Goal: Information Seeking & Learning: Learn about a topic

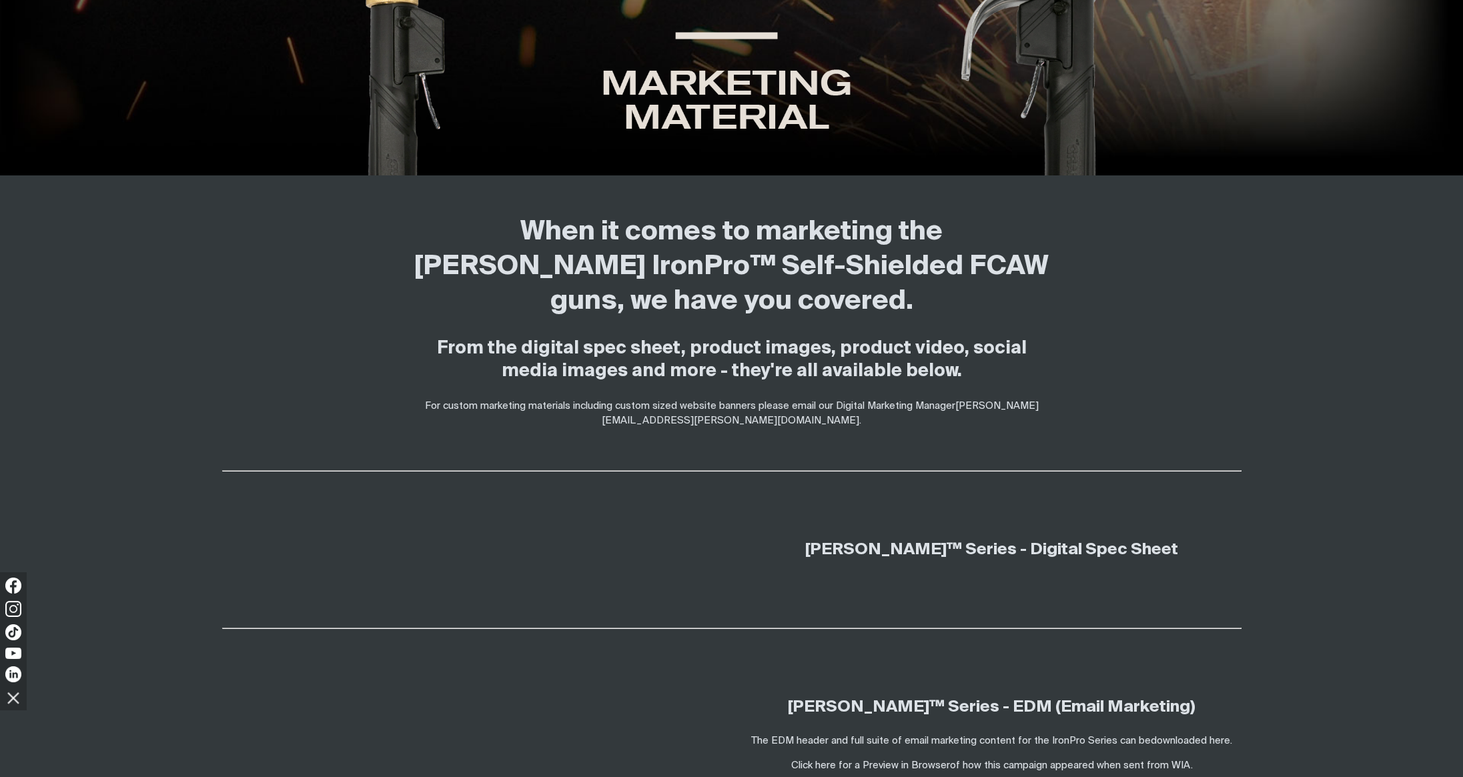
scroll to position [523, 0]
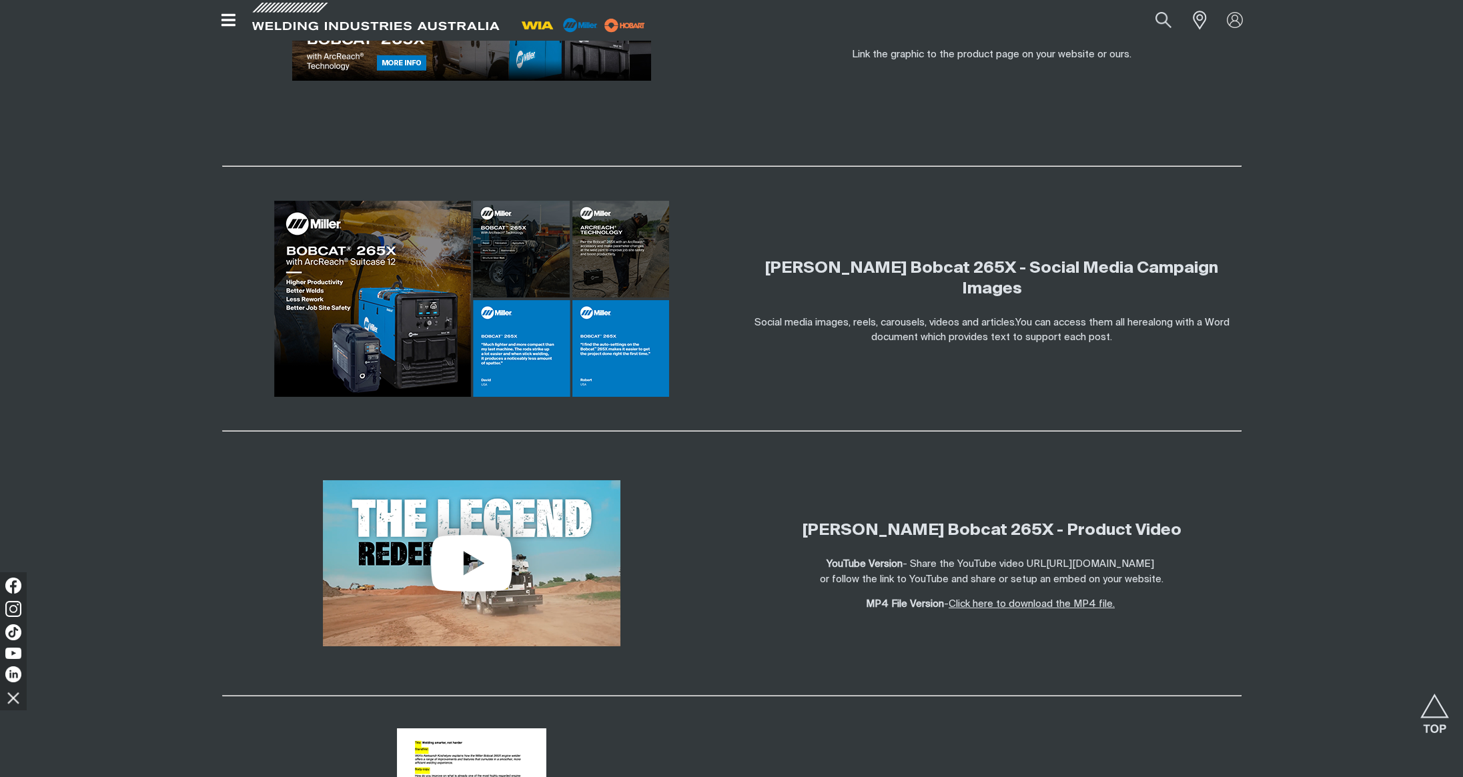
scroll to position [2480, 0]
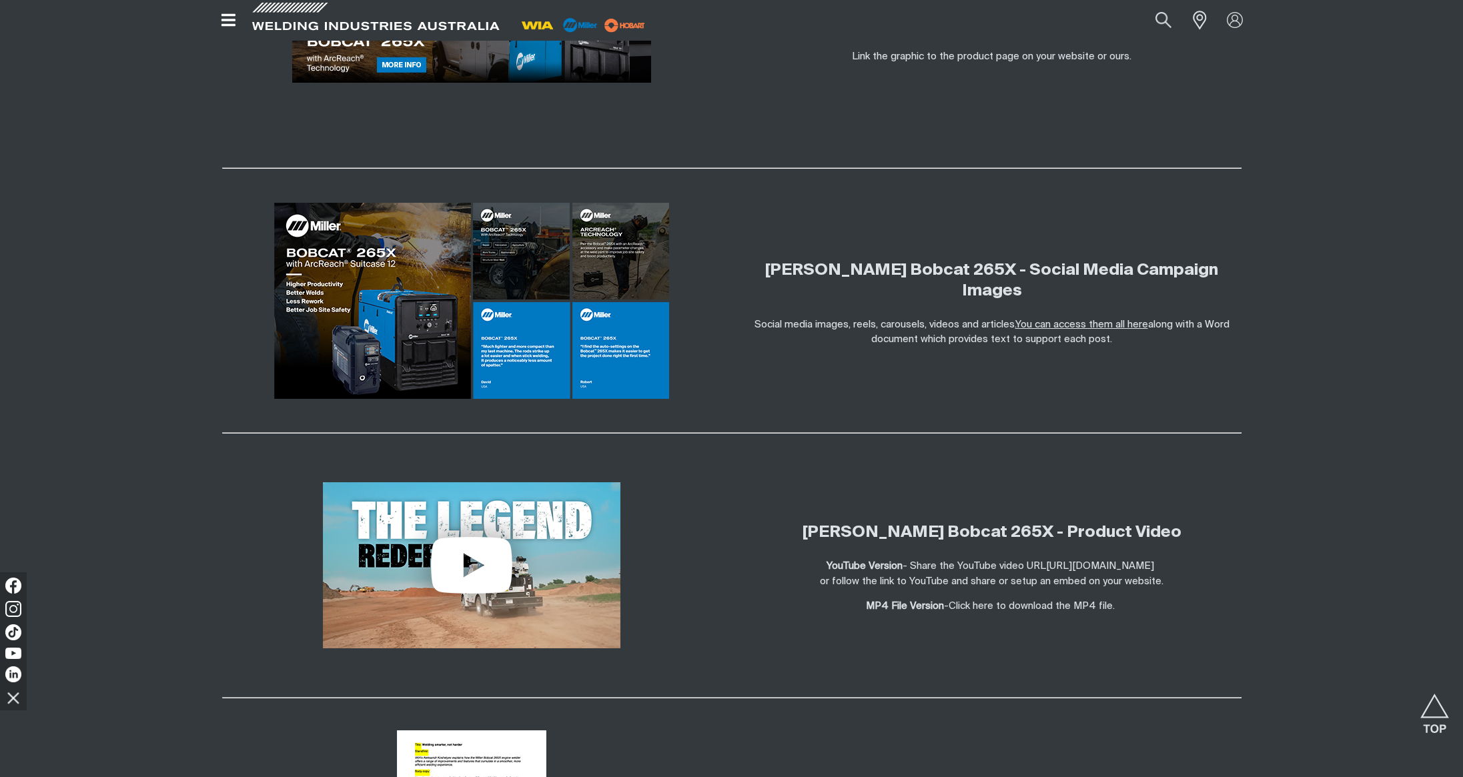
click at [1071, 320] on link "You can access them all here" at bounding box center [1082, 325] width 133 height 10
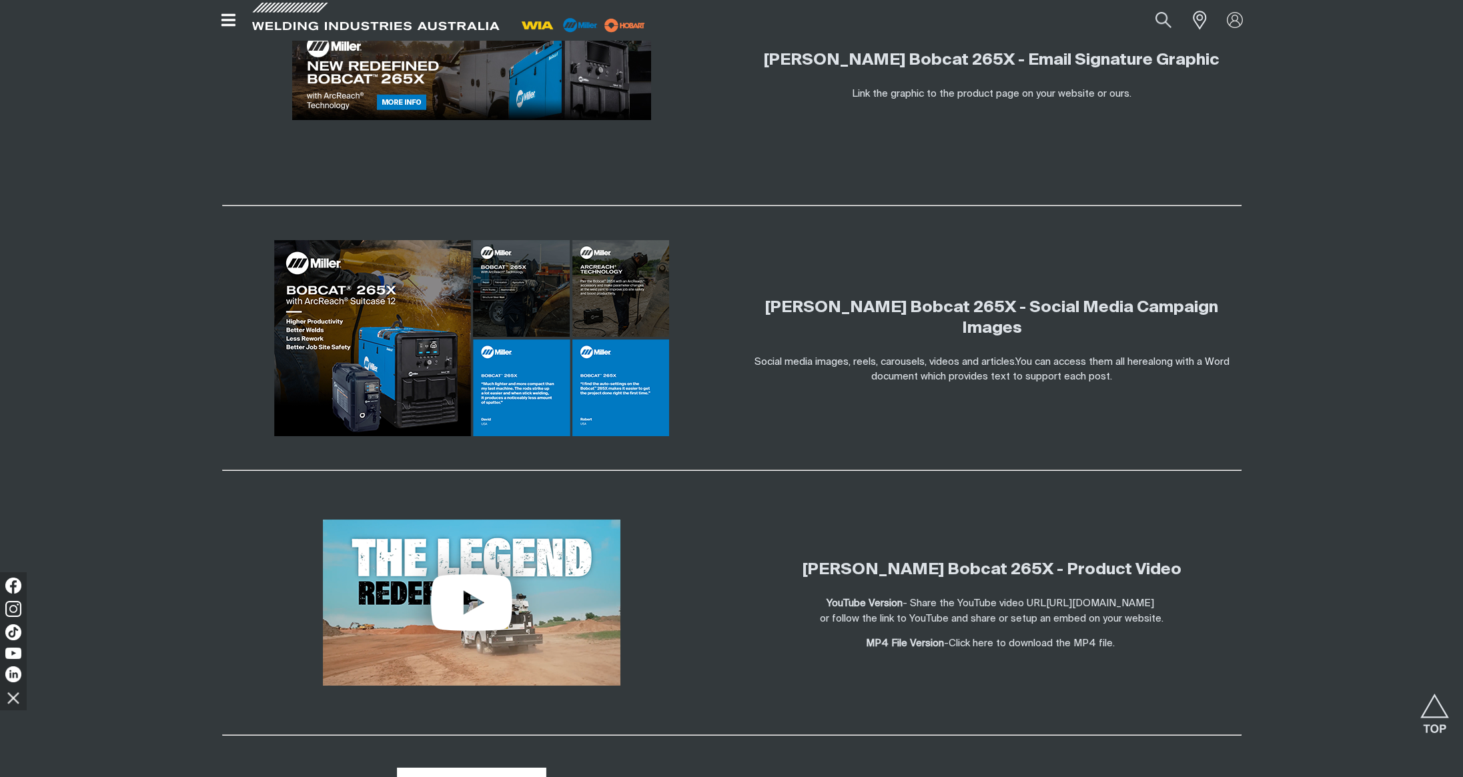
scroll to position [2440, 0]
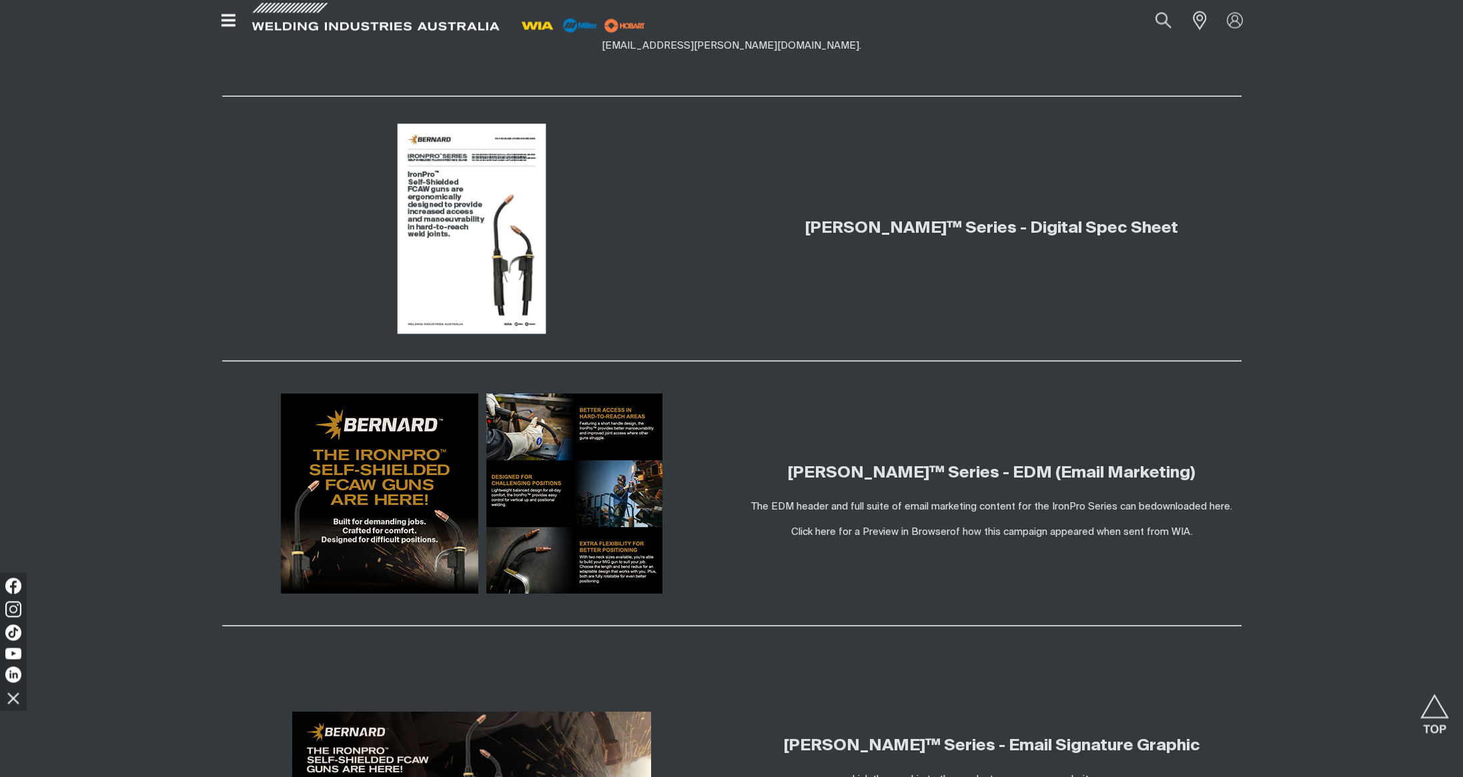
scroll to position [832, 0]
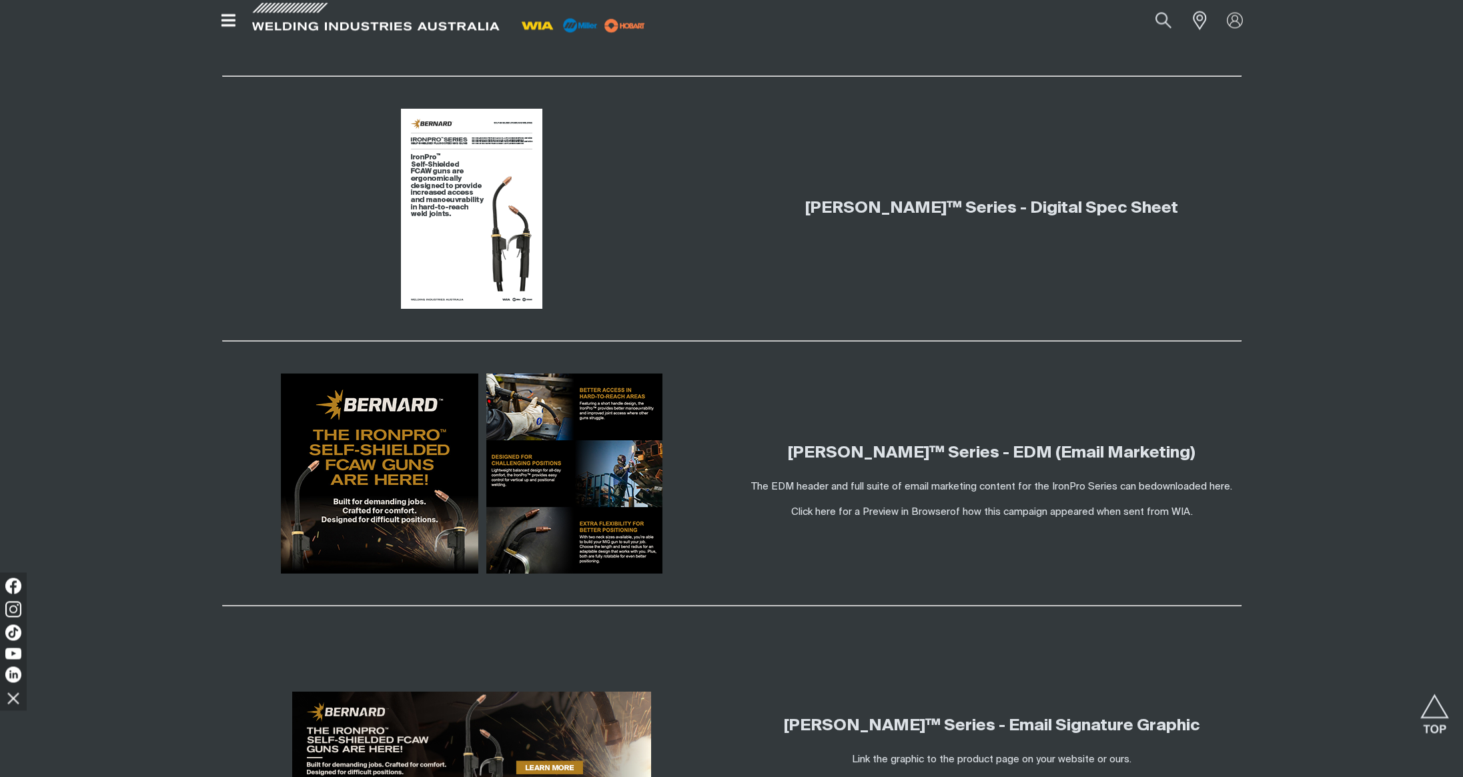
click at [1258, 162] on div "[PERSON_NAME]™ Series - Digital Spec Sheet" at bounding box center [732, 209] width 1068 height 254
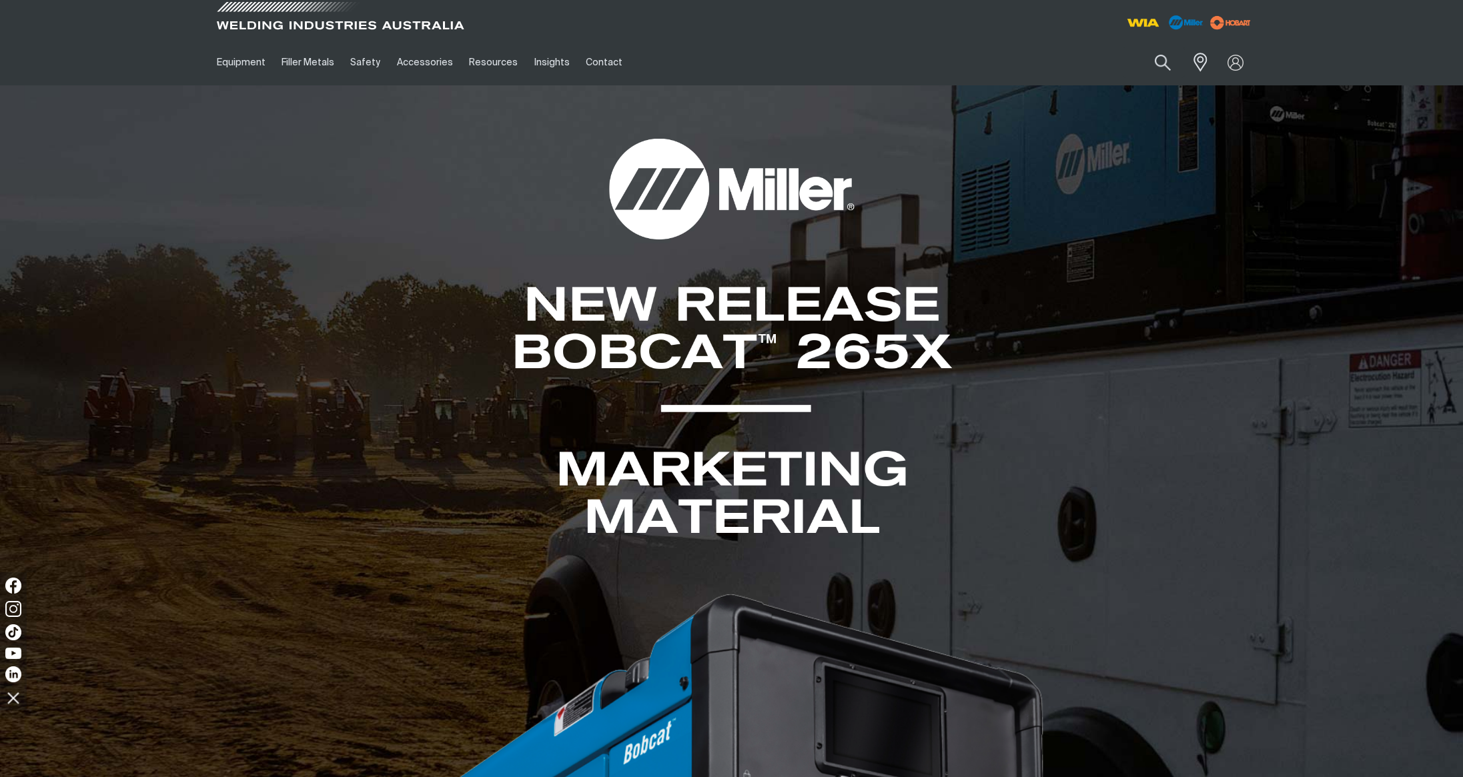
click at [339, 23] on span at bounding box center [341, 19] width 254 height 39
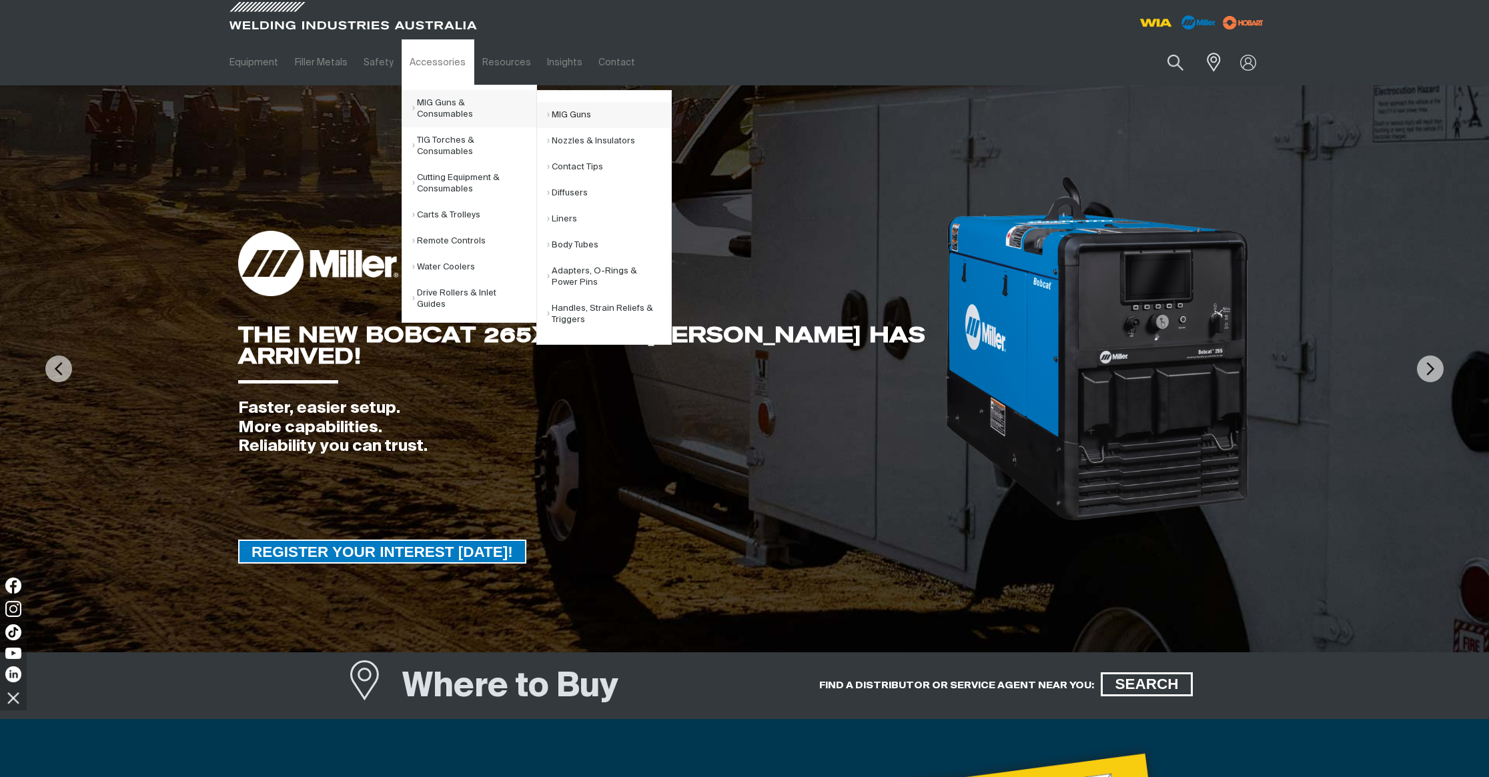
click at [581, 116] on link "MIG Guns" at bounding box center [609, 115] width 124 height 26
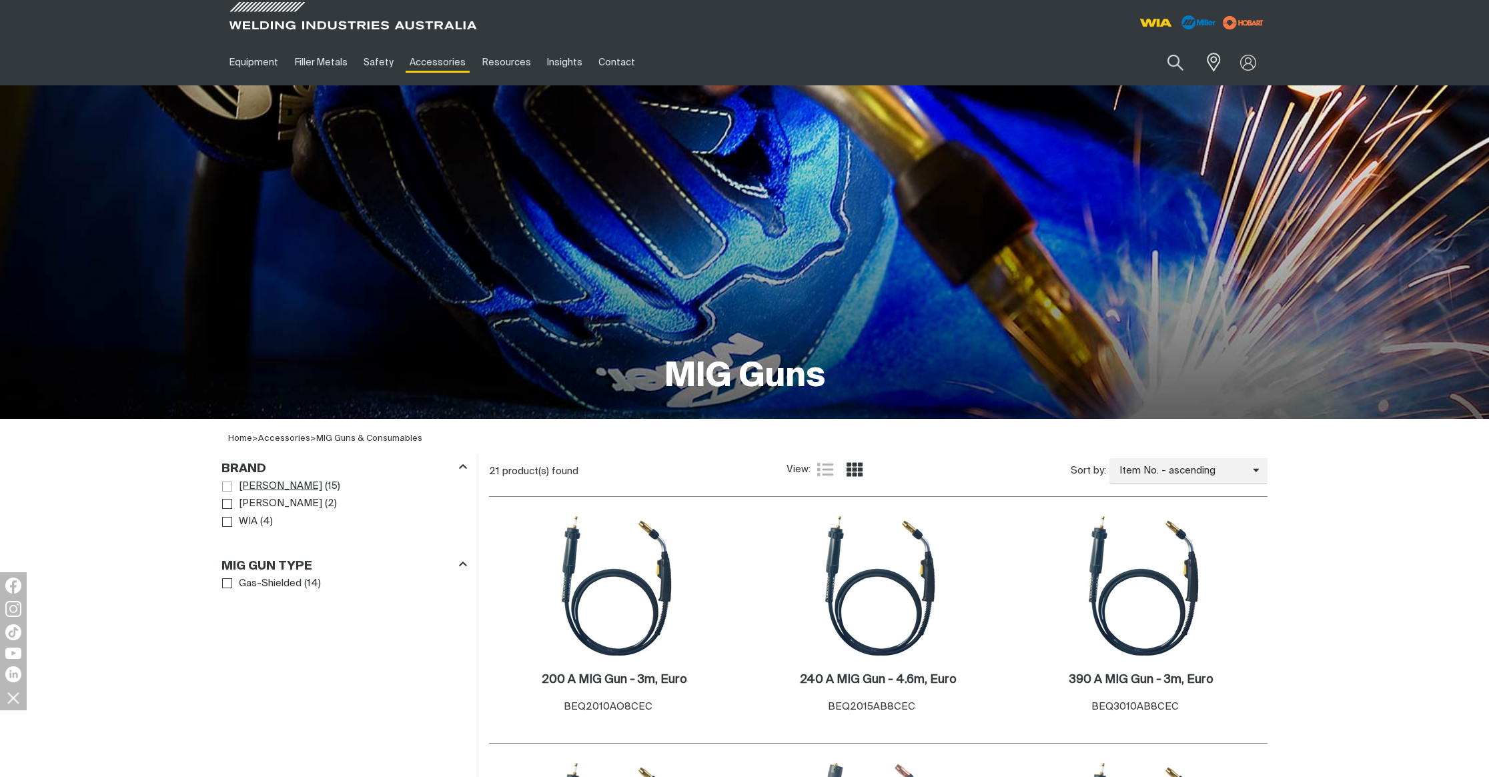
click at [228, 487] on span "Brand" at bounding box center [227, 487] width 10 height 10
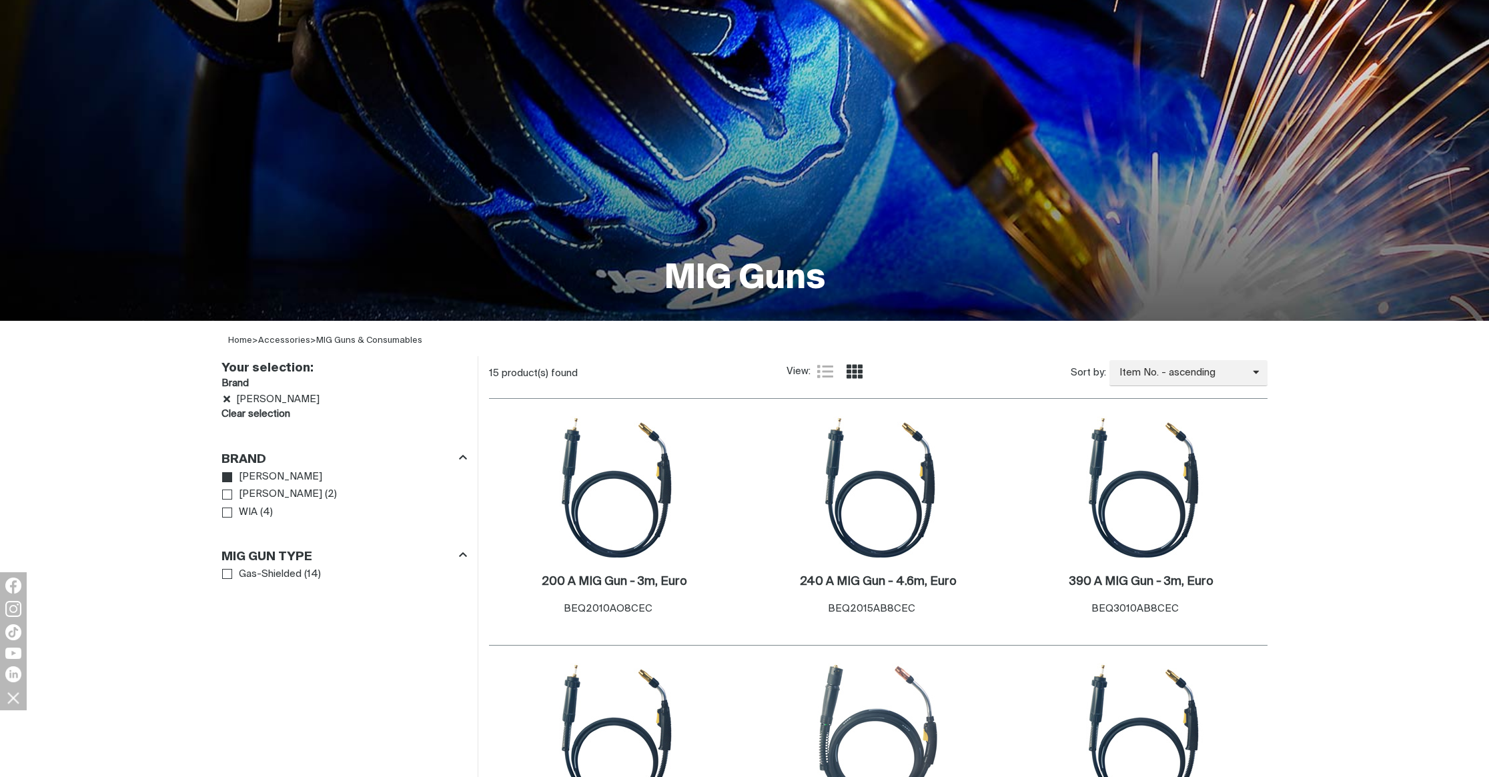
scroll to position [104, 0]
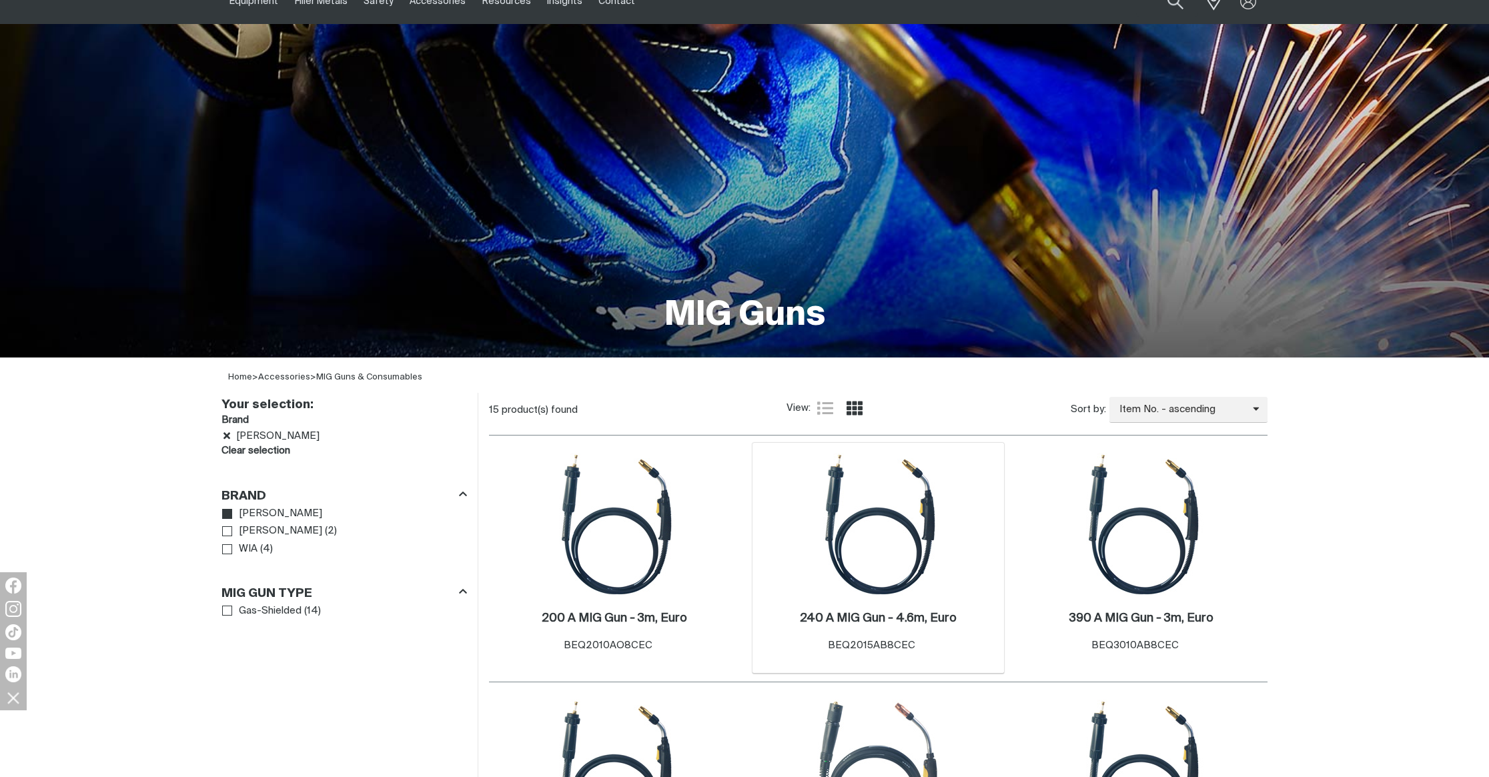
scroll to position [52, 0]
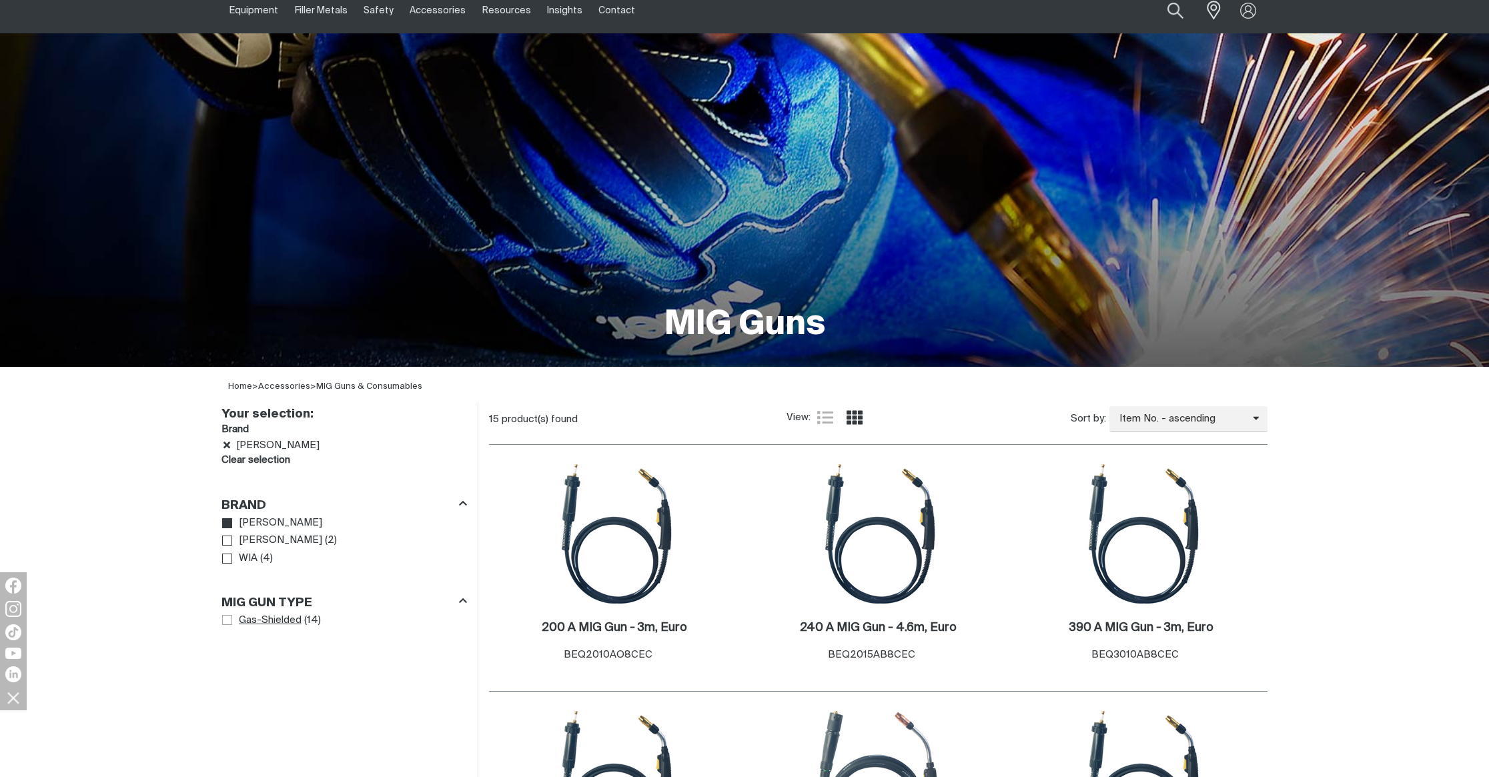
click at [230, 623] on span "MIG Gun Type" at bounding box center [227, 620] width 10 height 10
click at [227, 475] on icon "Remove Gas-Shielded" at bounding box center [227, 475] width 7 height 10
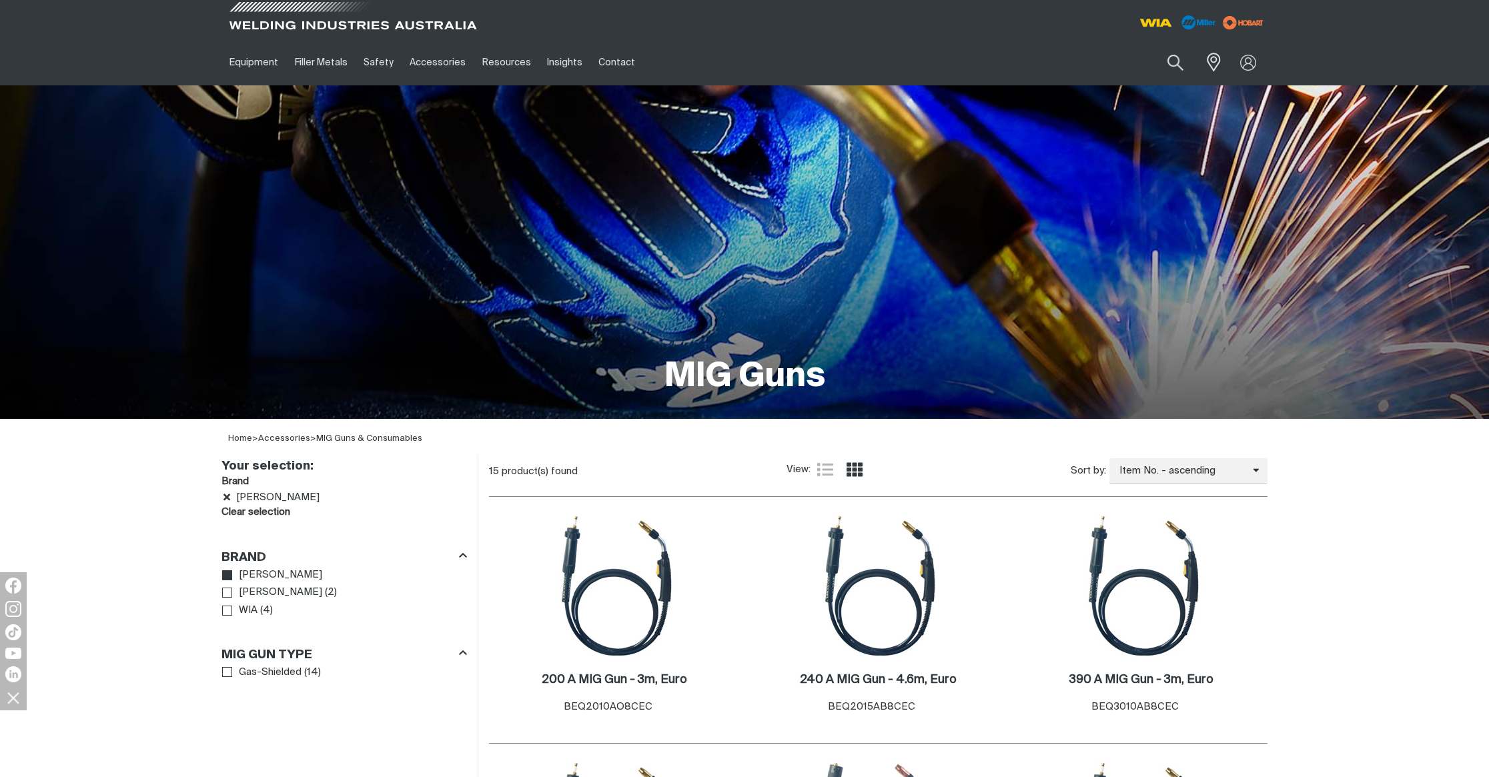
click at [276, 17] on span at bounding box center [353, 19] width 254 height 39
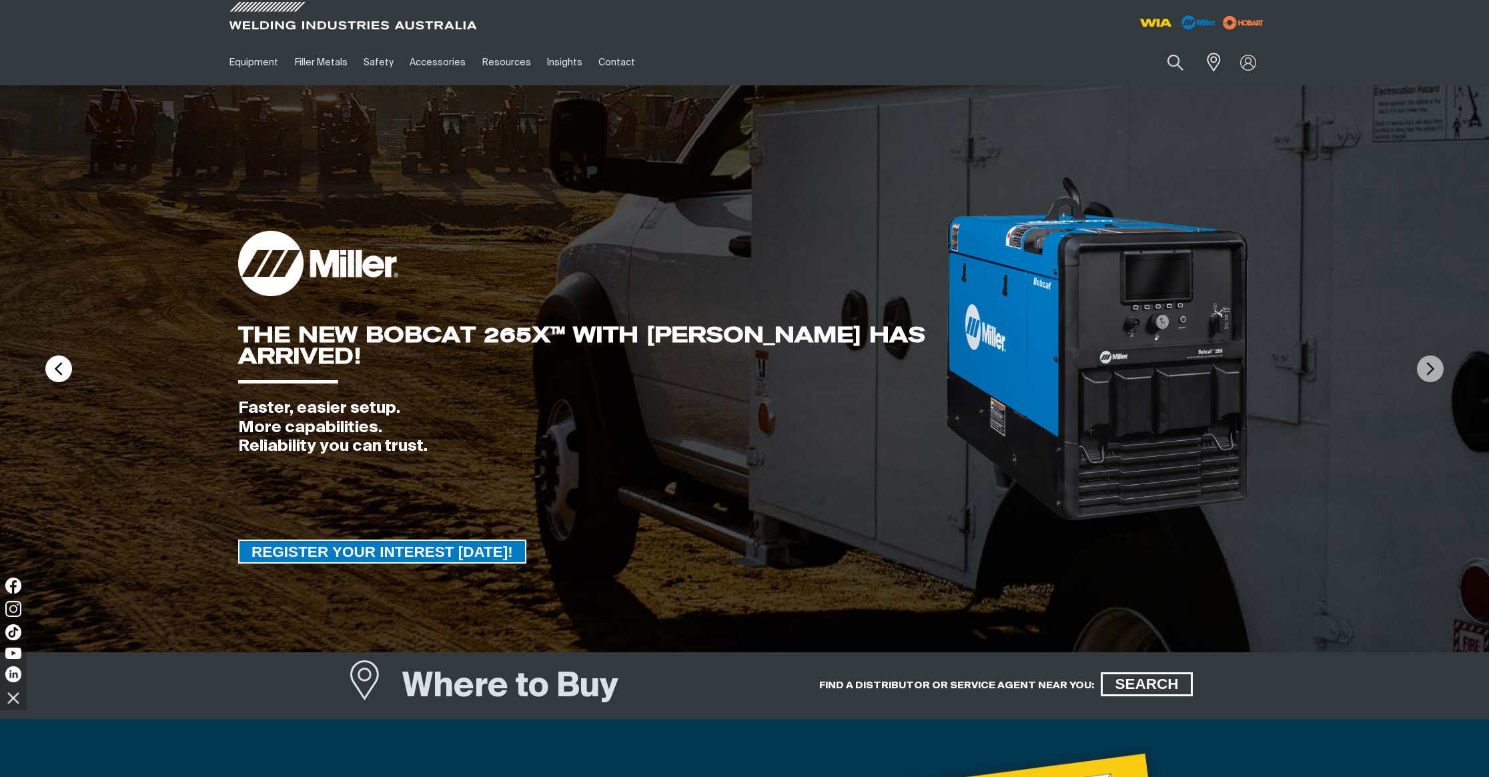
click at [58, 372] on img at bounding box center [58, 369] width 27 height 27
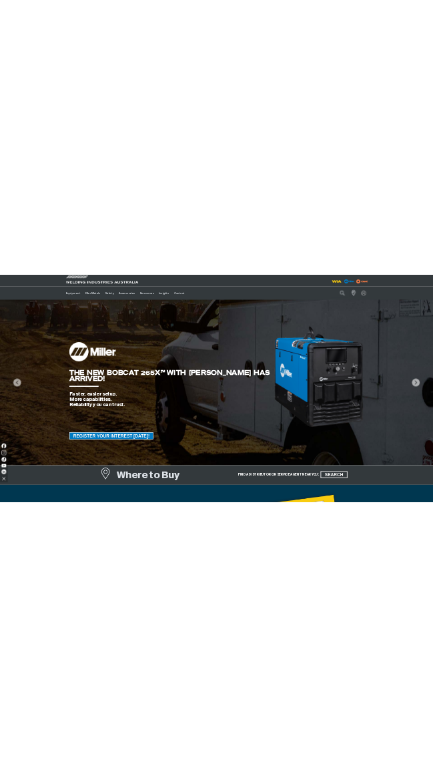
scroll to position [8, 0]
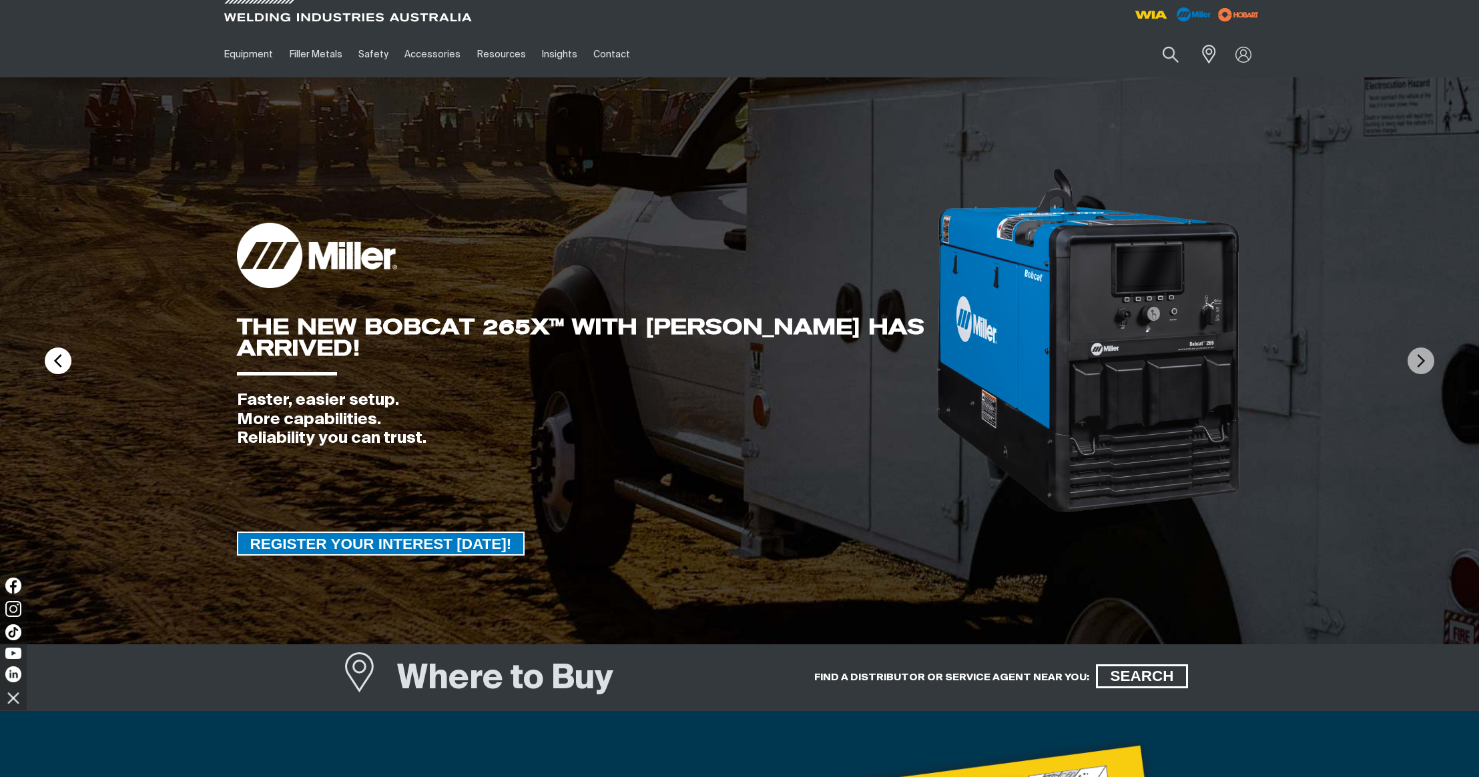
click at [60, 366] on img at bounding box center [58, 361] width 27 height 27
drag, startPoint x: 1476, startPoint y: 453, endPoint x: 1339, endPoint y: 448, distance: 137.6
click at [1339, 446] on img at bounding box center [739, 360] width 1479 height 567
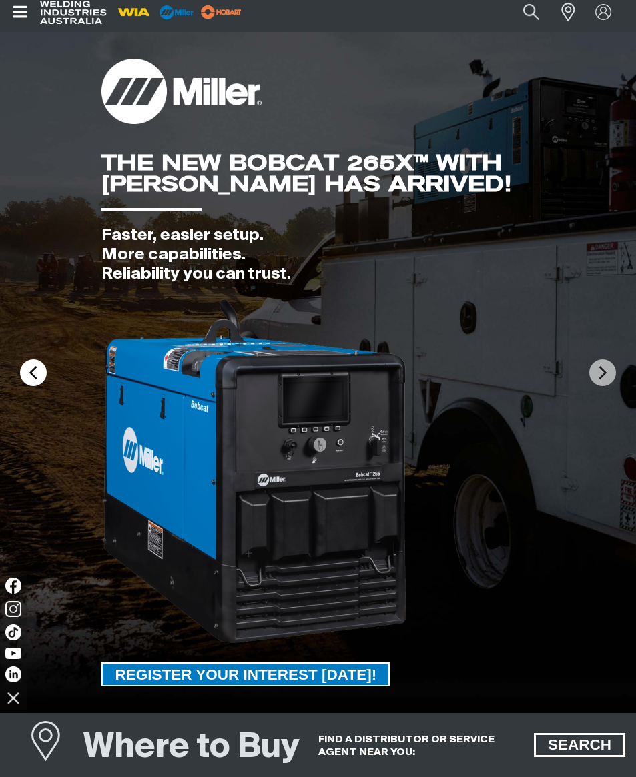
click at [34, 372] on img at bounding box center [33, 373] width 27 height 27
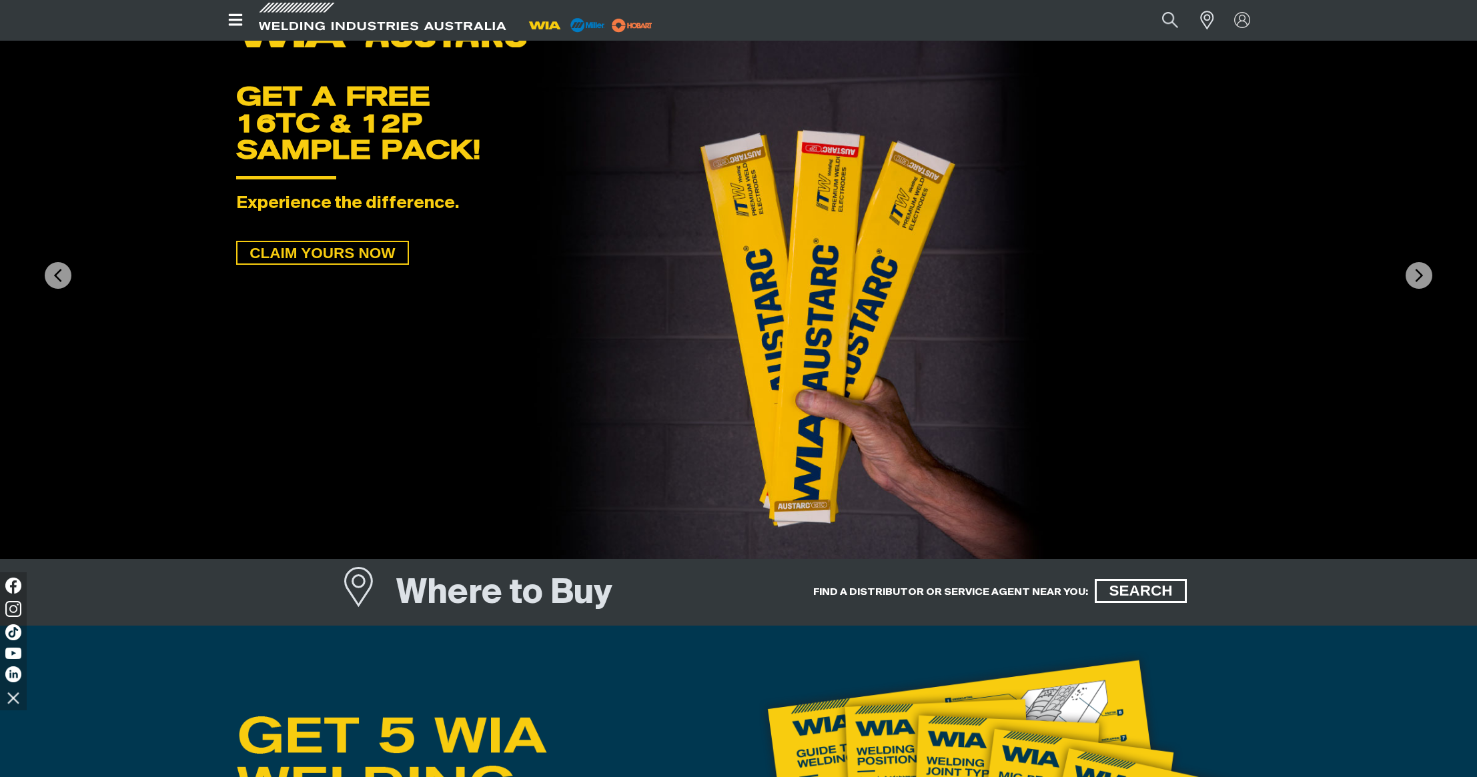
scroll to position [0, 0]
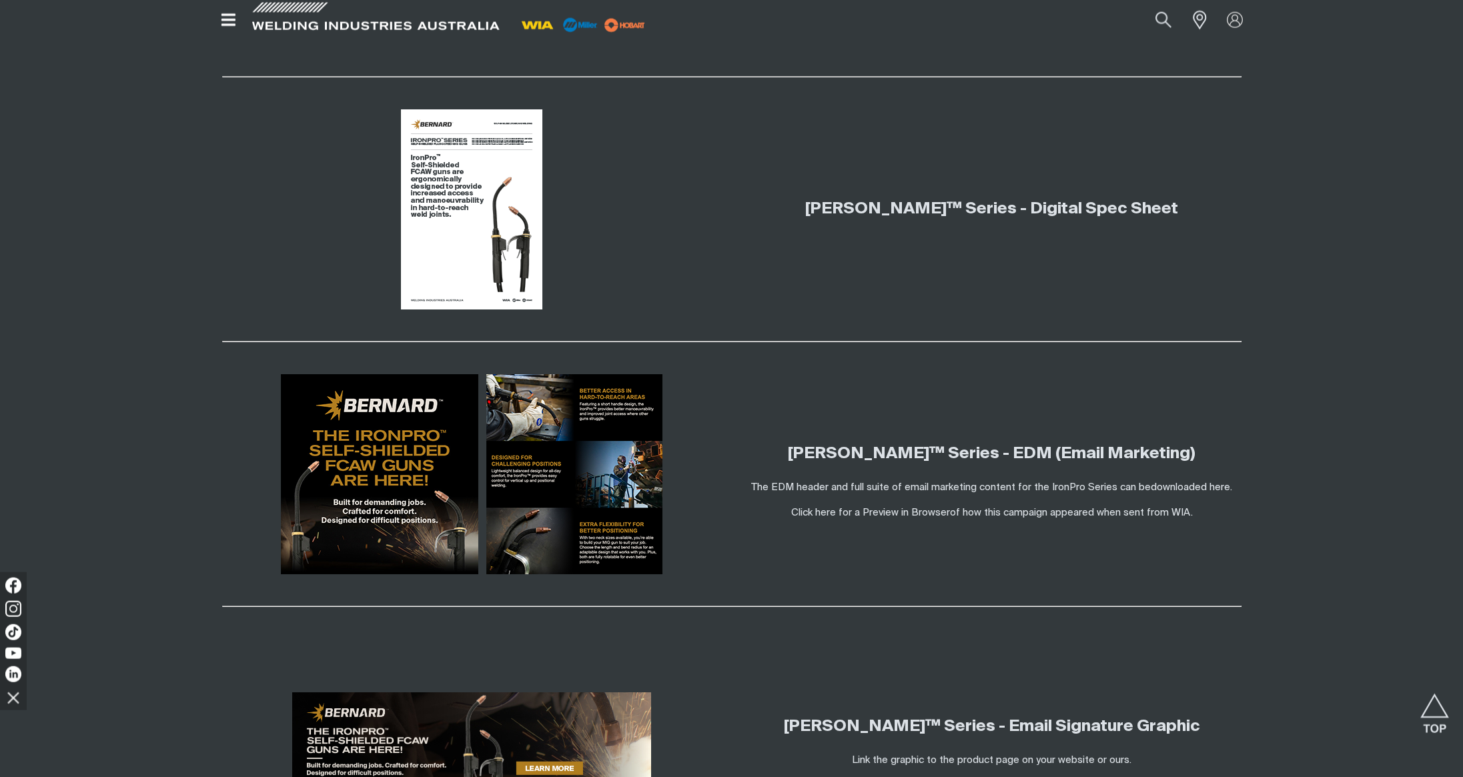
scroll to position [832, 0]
click at [1098, 228] on div "[PERSON_NAME]™ Series - Digital Spec Sheet" at bounding box center [992, 208] width 499 height 53
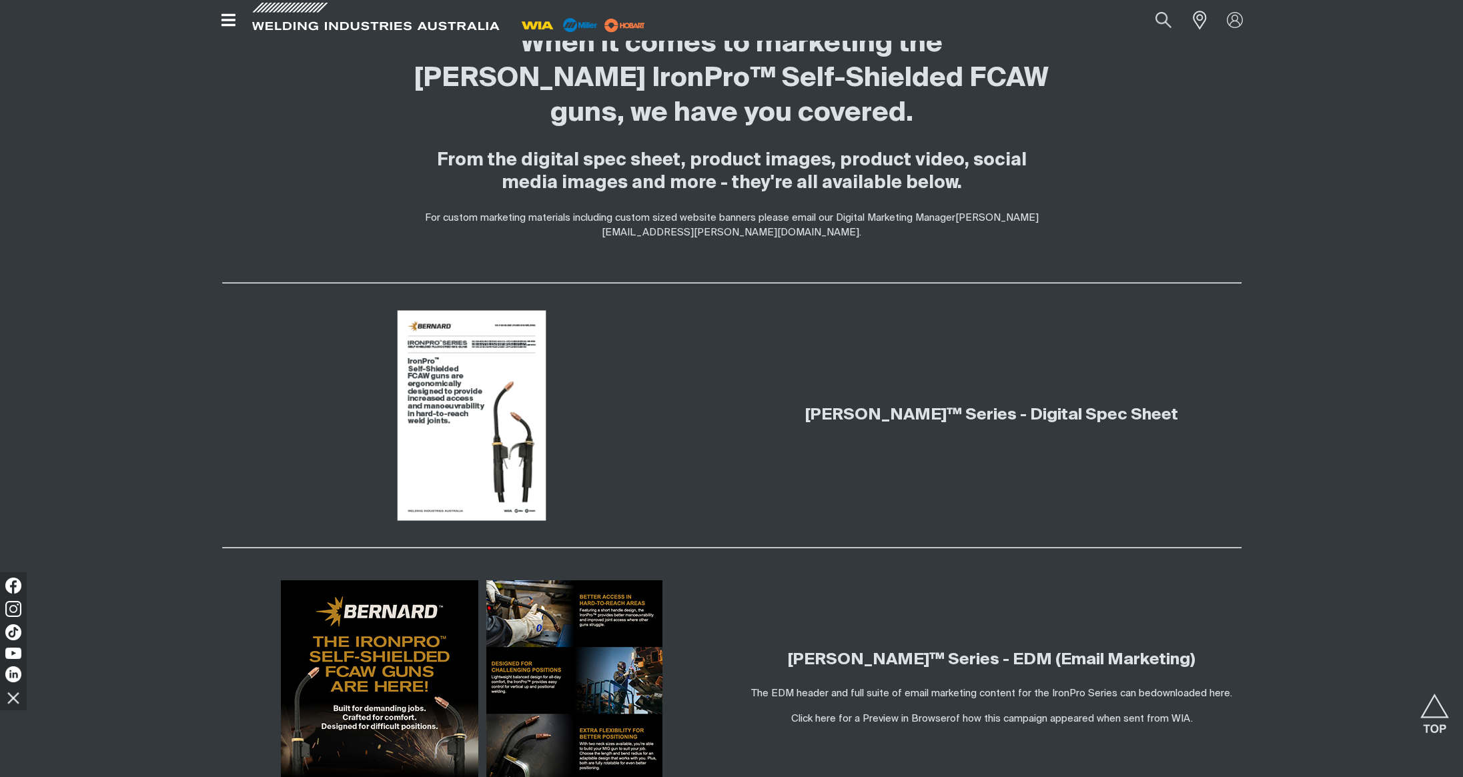
scroll to position [623, 0]
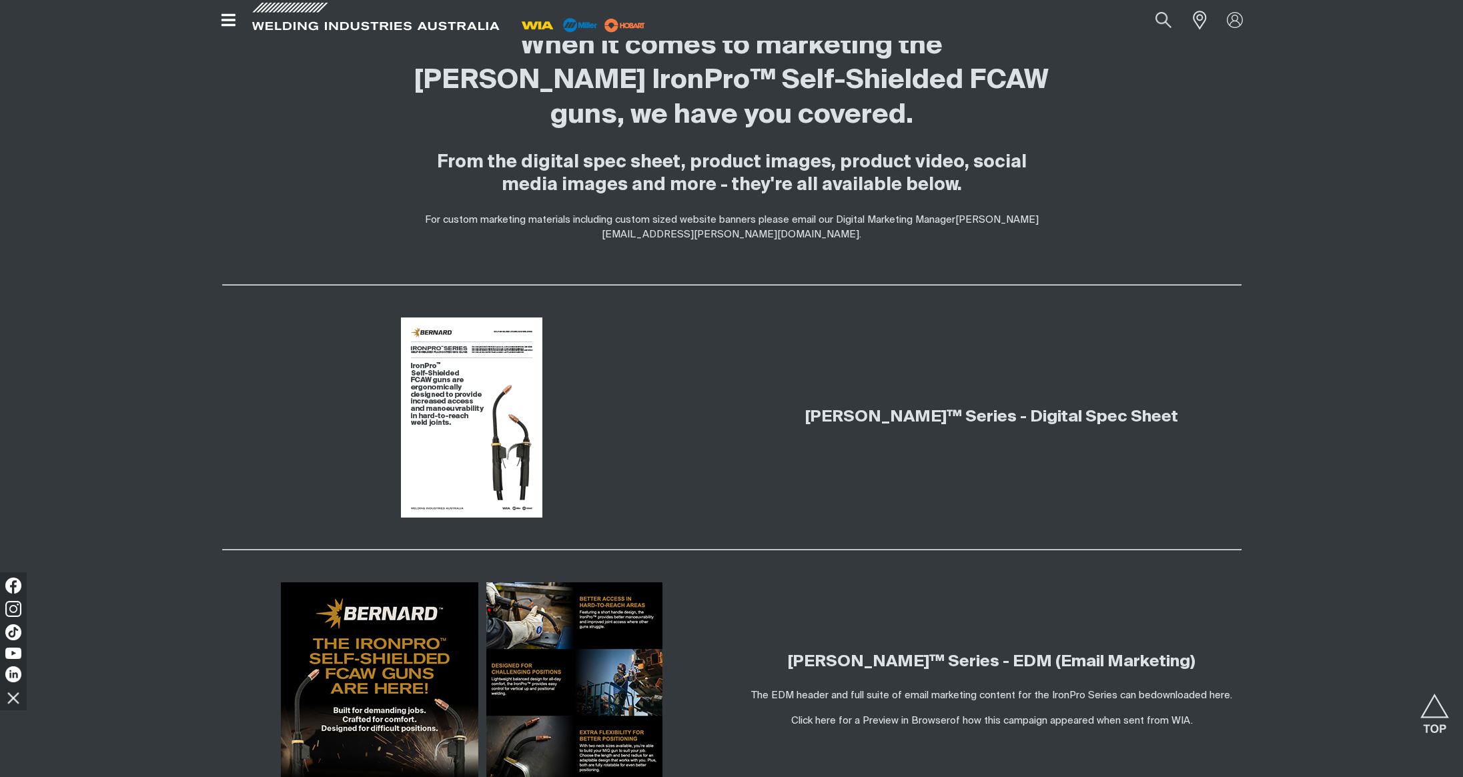
click at [233, 390] on div at bounding box center [471, 418] width 499 height 200
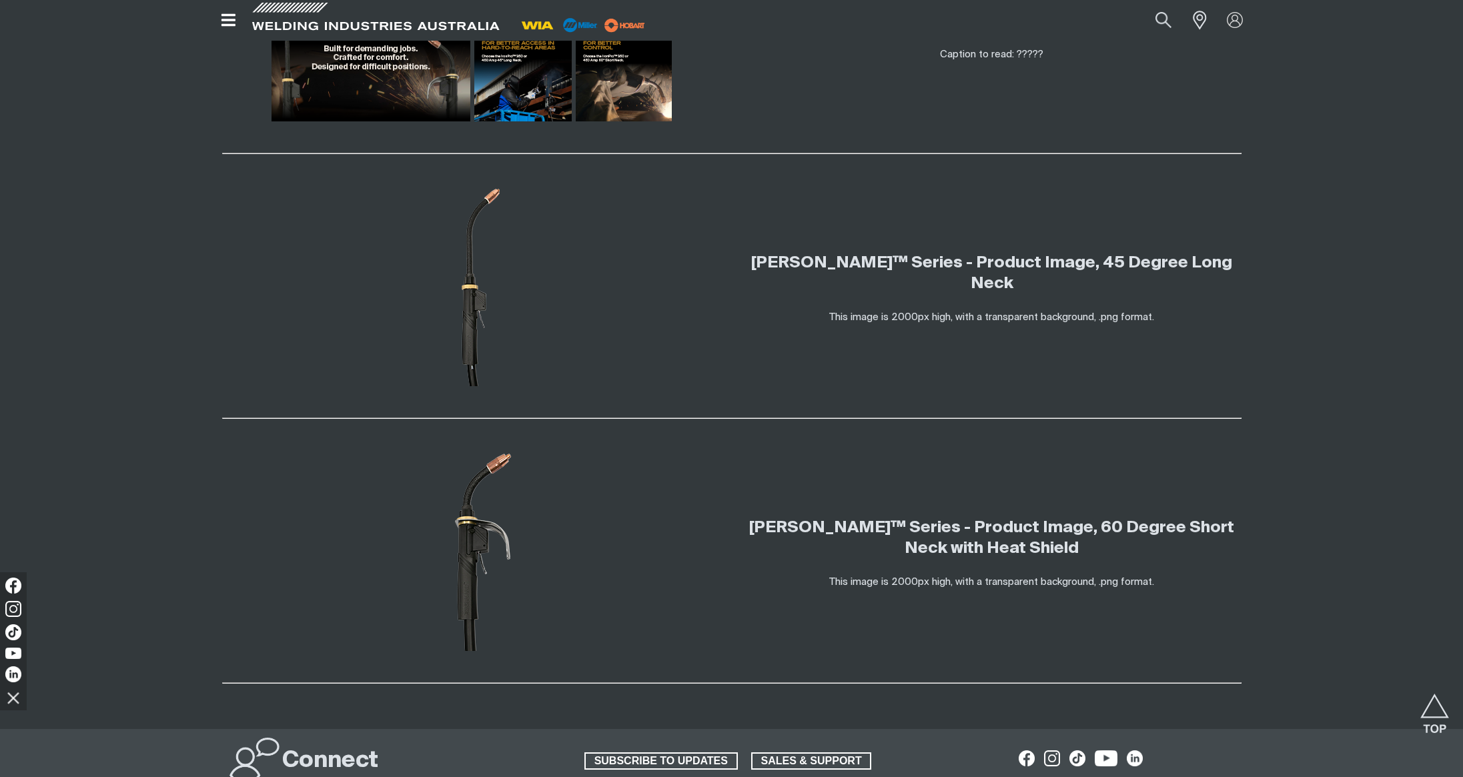
scroll to position [2347, 0]
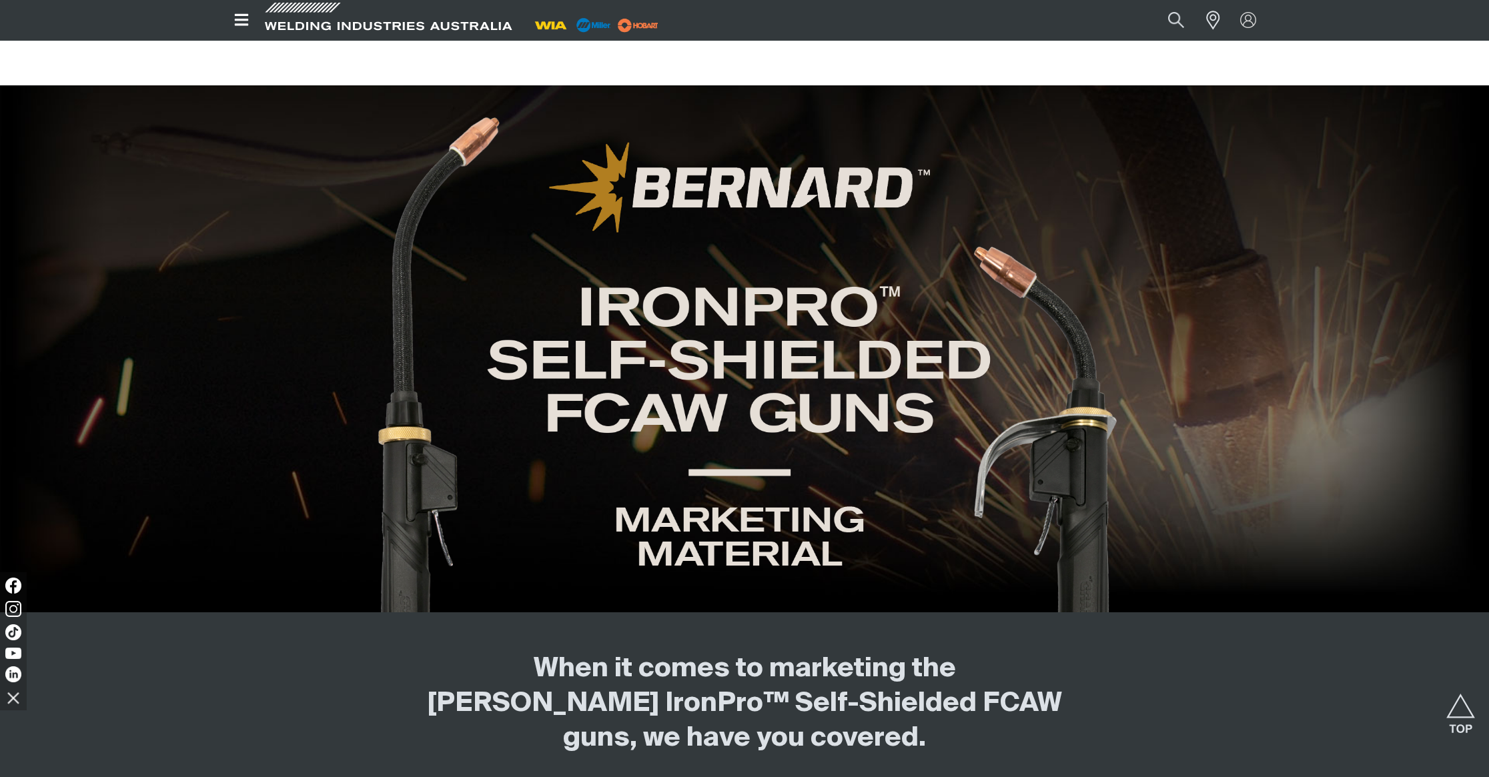
scroll to position [2347, 0]
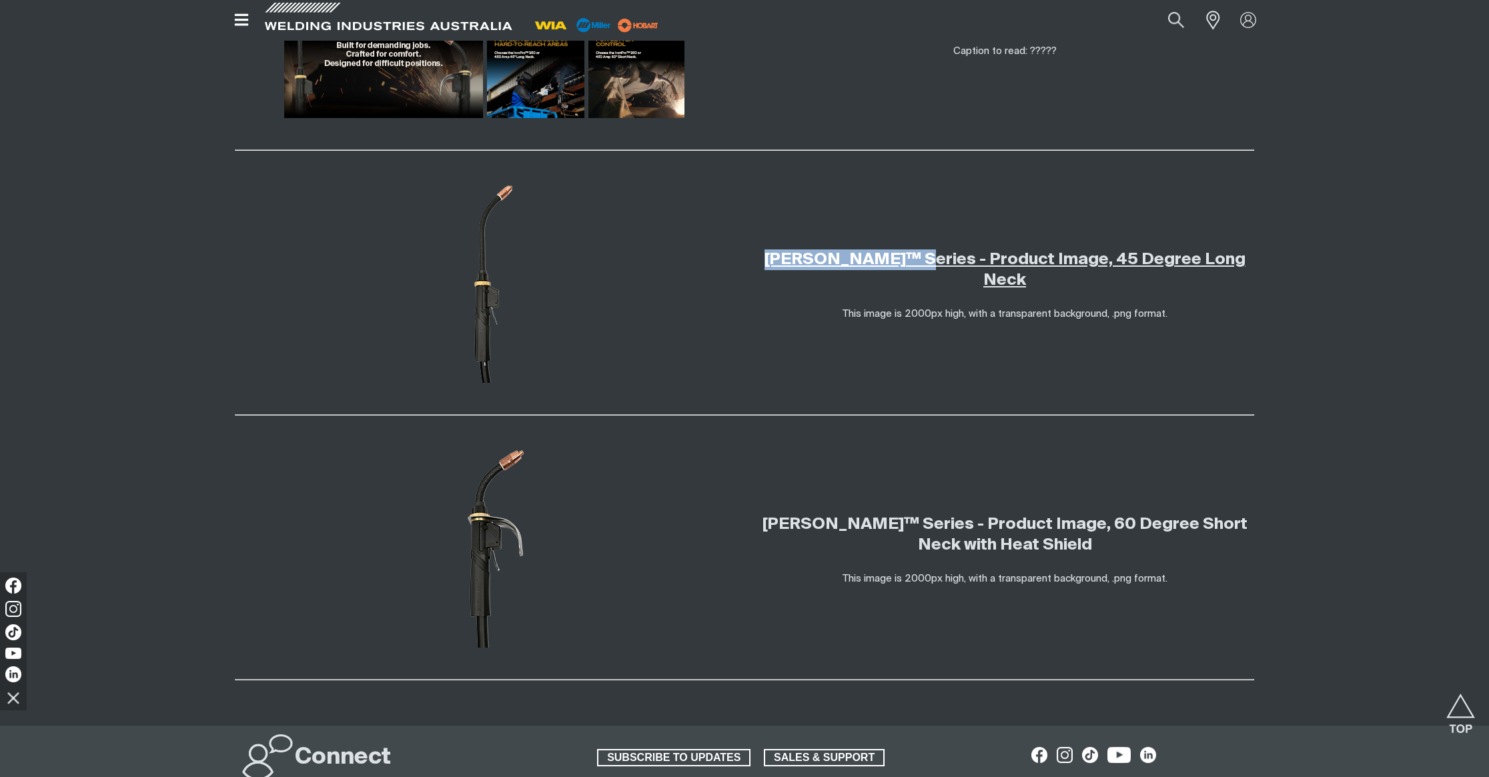
drag, startPoint x: 749, startPoint y: 257, endPoint x: 911, endPoint y: 264, distance: 162.3
click at [911, 264] on div "[PERSON_NAME]™ Series - Product Image, 45 Degree Long Neck This image is 2000px…" at bounding box center [1005, 283] width 520 height 200
copy link "[PERSON_NAME]™"
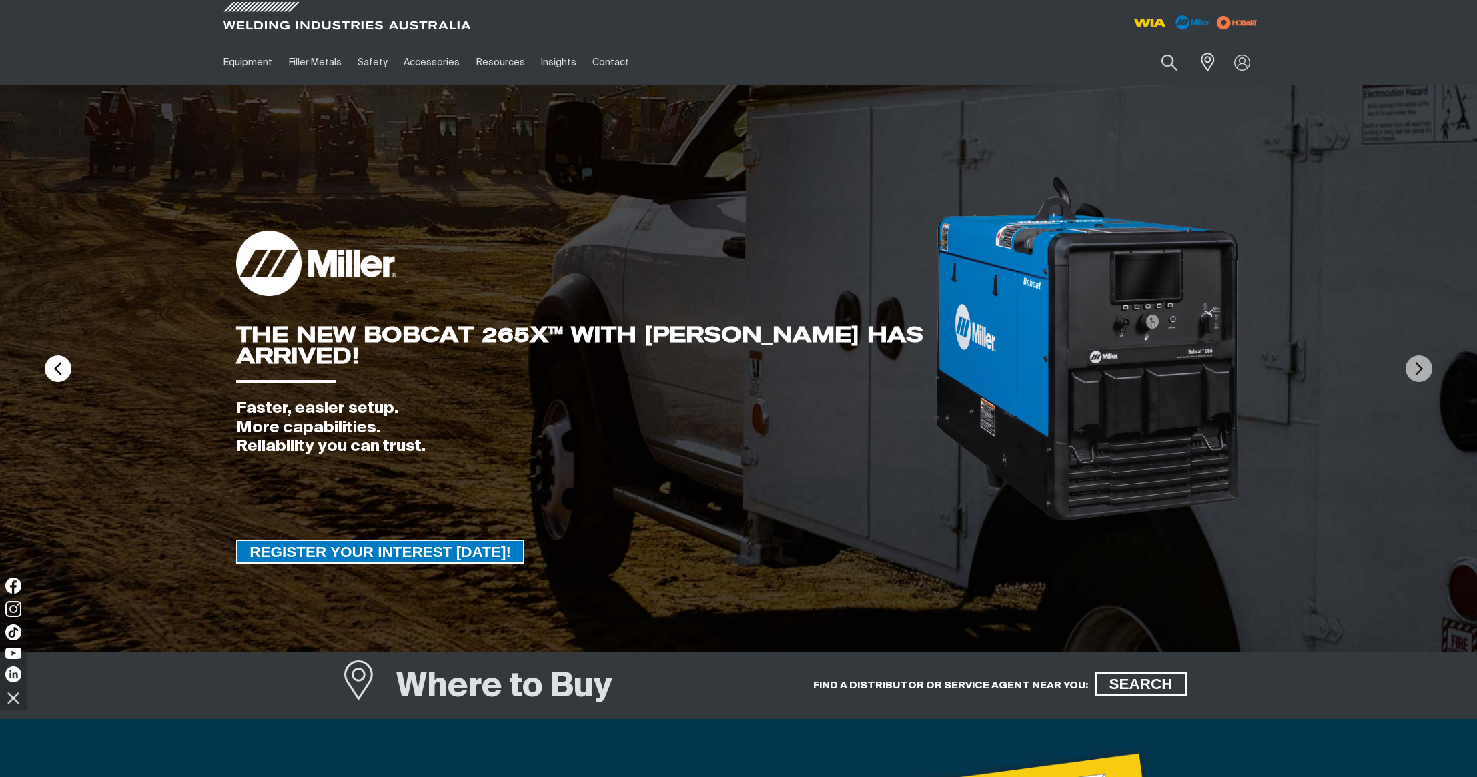
click at [59, 370] on img at bounding box center [58, 369] width 27 height 27
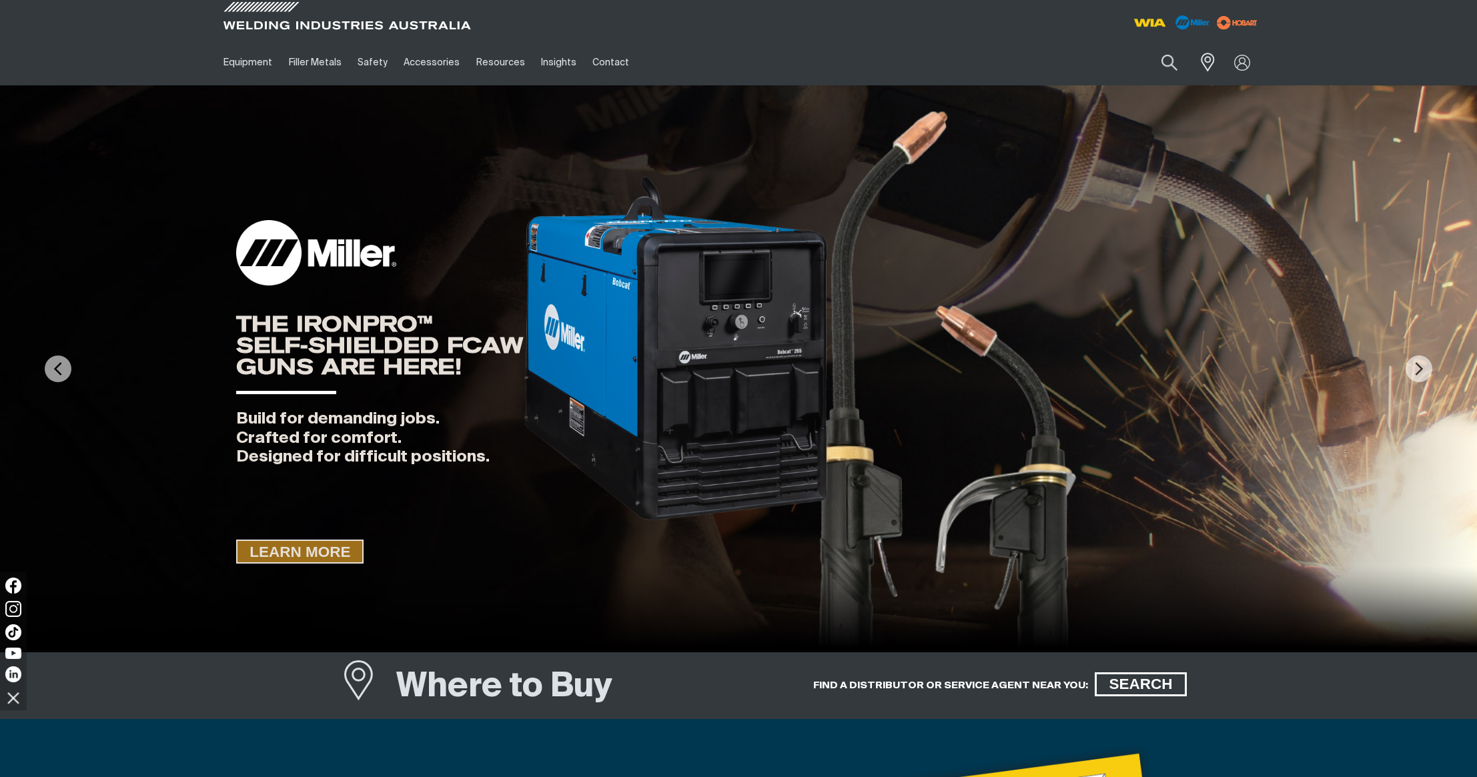
click at [288, 552] on span "LEARN MORE" at bounding box center [300, 552] width 125 height 24
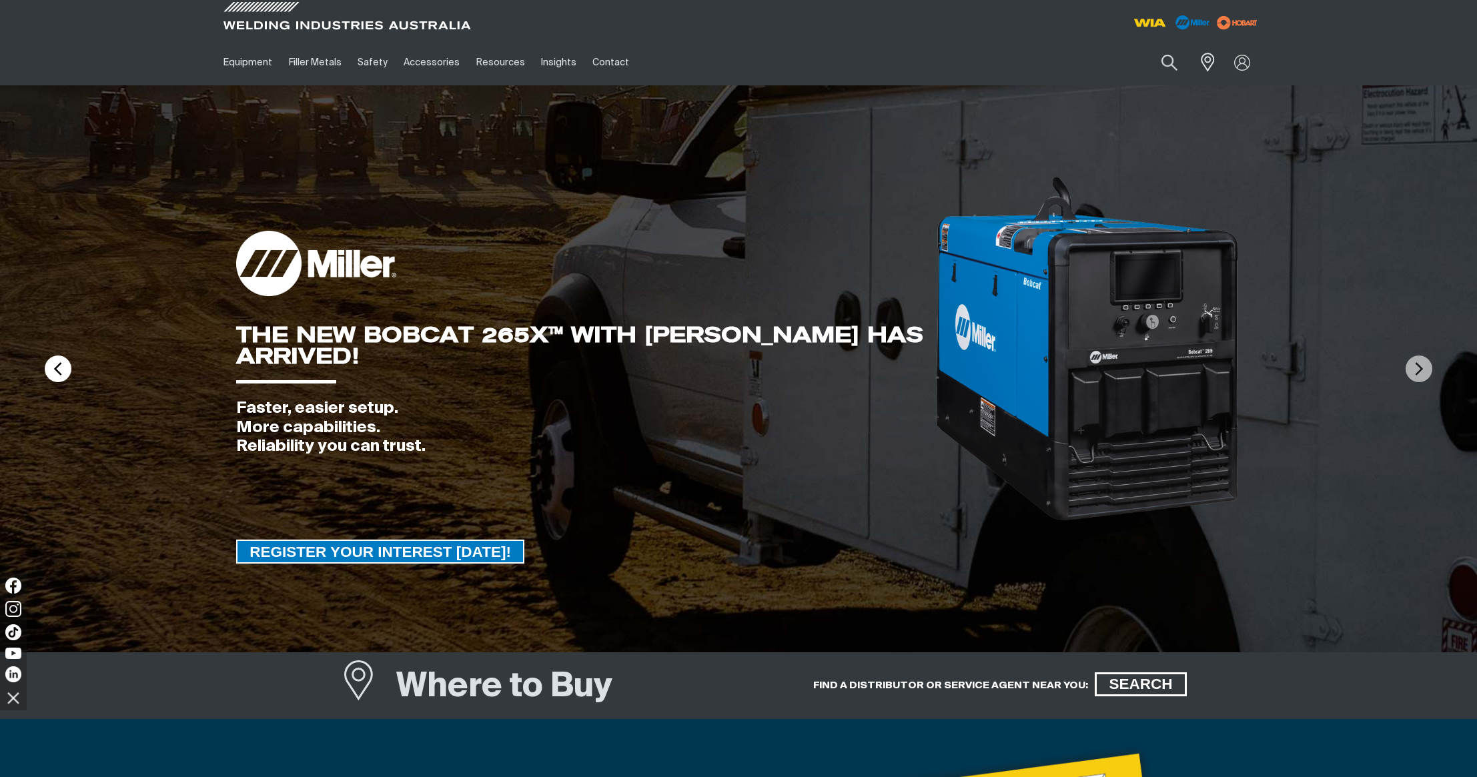
click at [53, 372] on img at bounding box center [58, 369] width 27 height 27
click at [61, 368] on img at bounding box center [58, 369] width 27 height 27
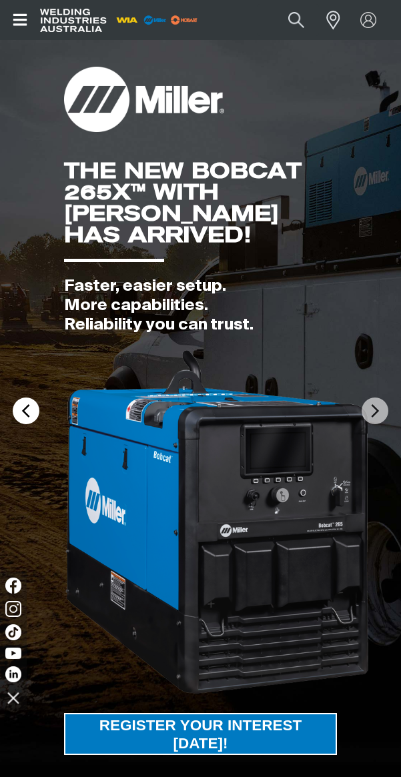
click at [29, 412] on img at bounding box center [26, 411] width 27 height 27
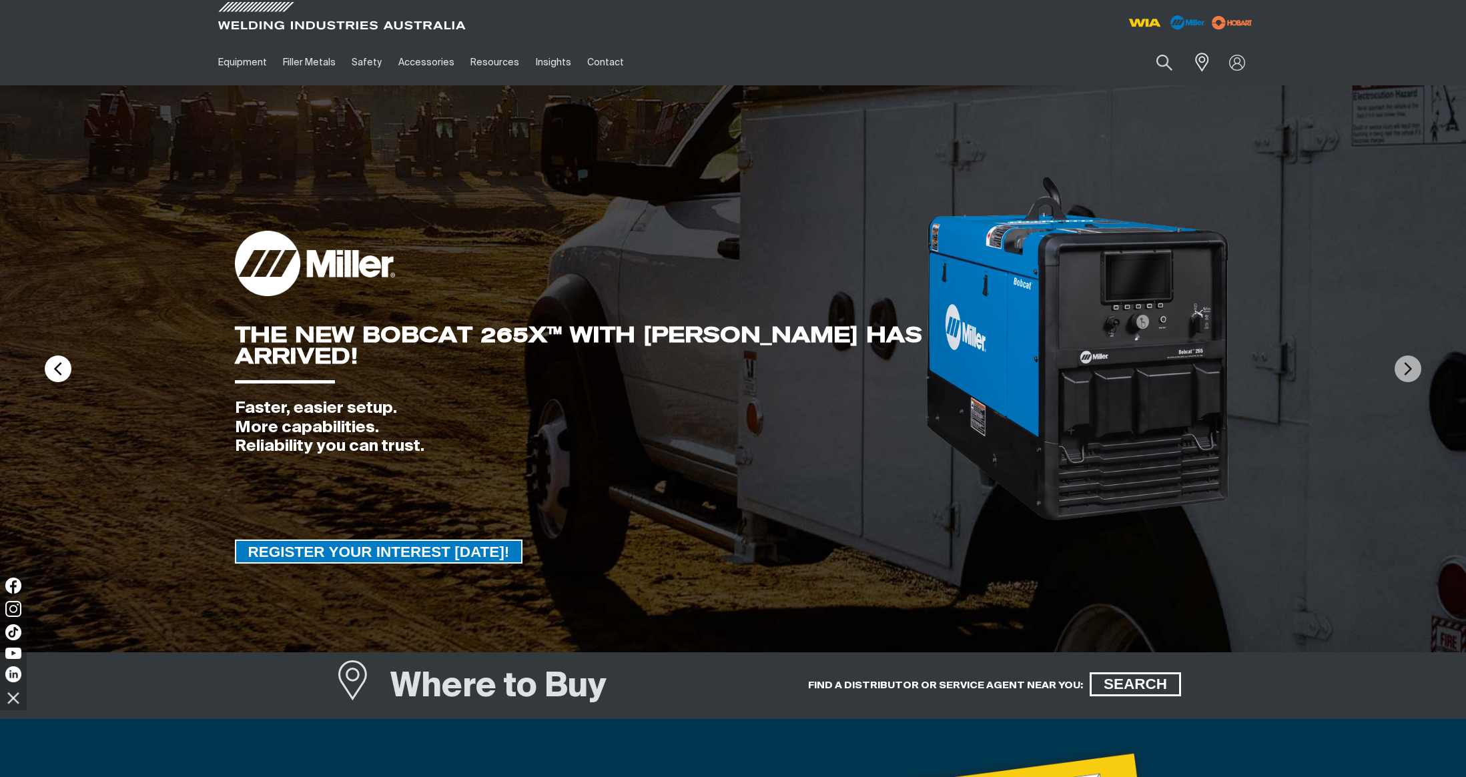
click at [57, 368] on img at bounding box center [58, 369] width 27 height 27
click at [59, 372] on img at bounding box center [58, 369] width 27 height 27
click at [60, 371] on img at bounding box center [58, 369] width 27 height 27
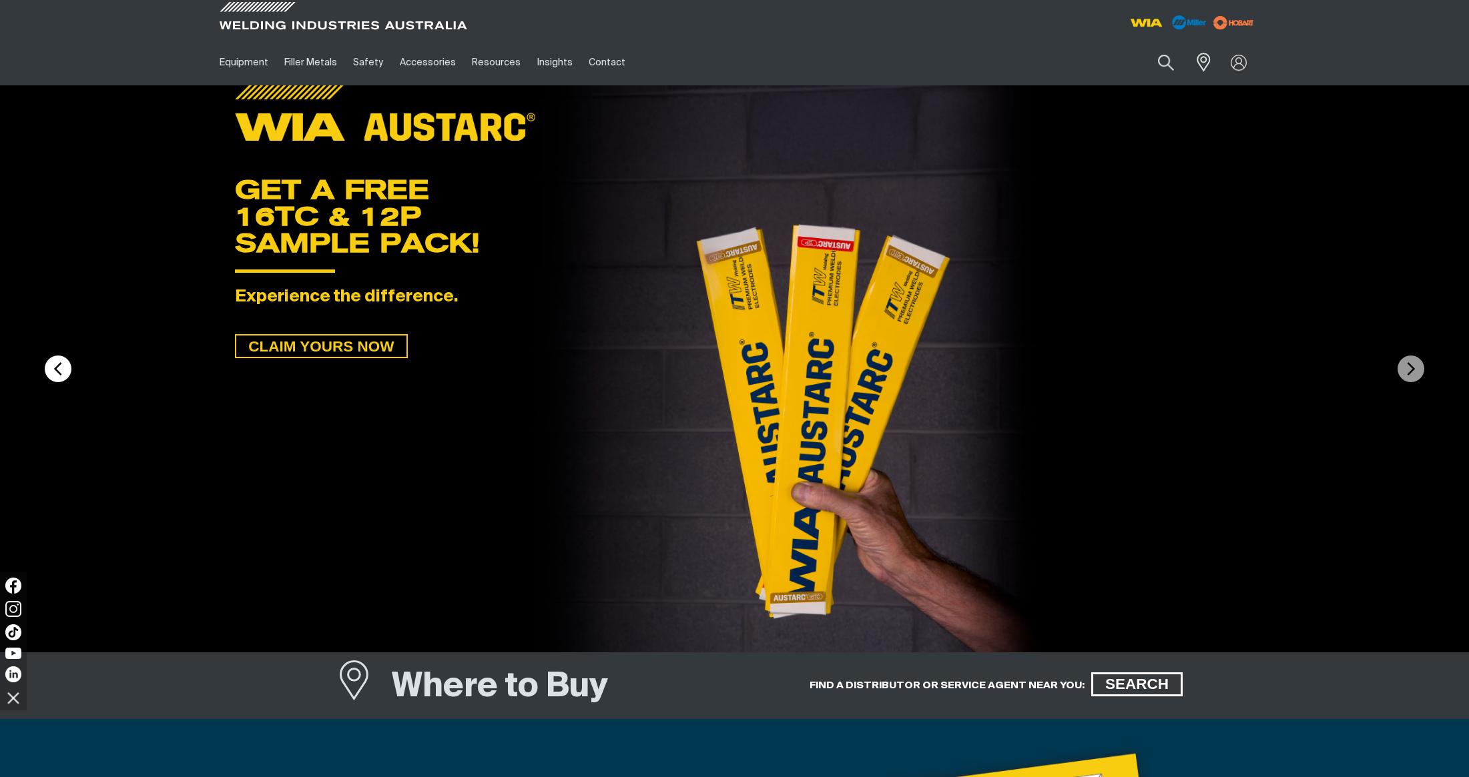
click at [59, 371] on img at bounding box center [58, 369] width 27 height 27
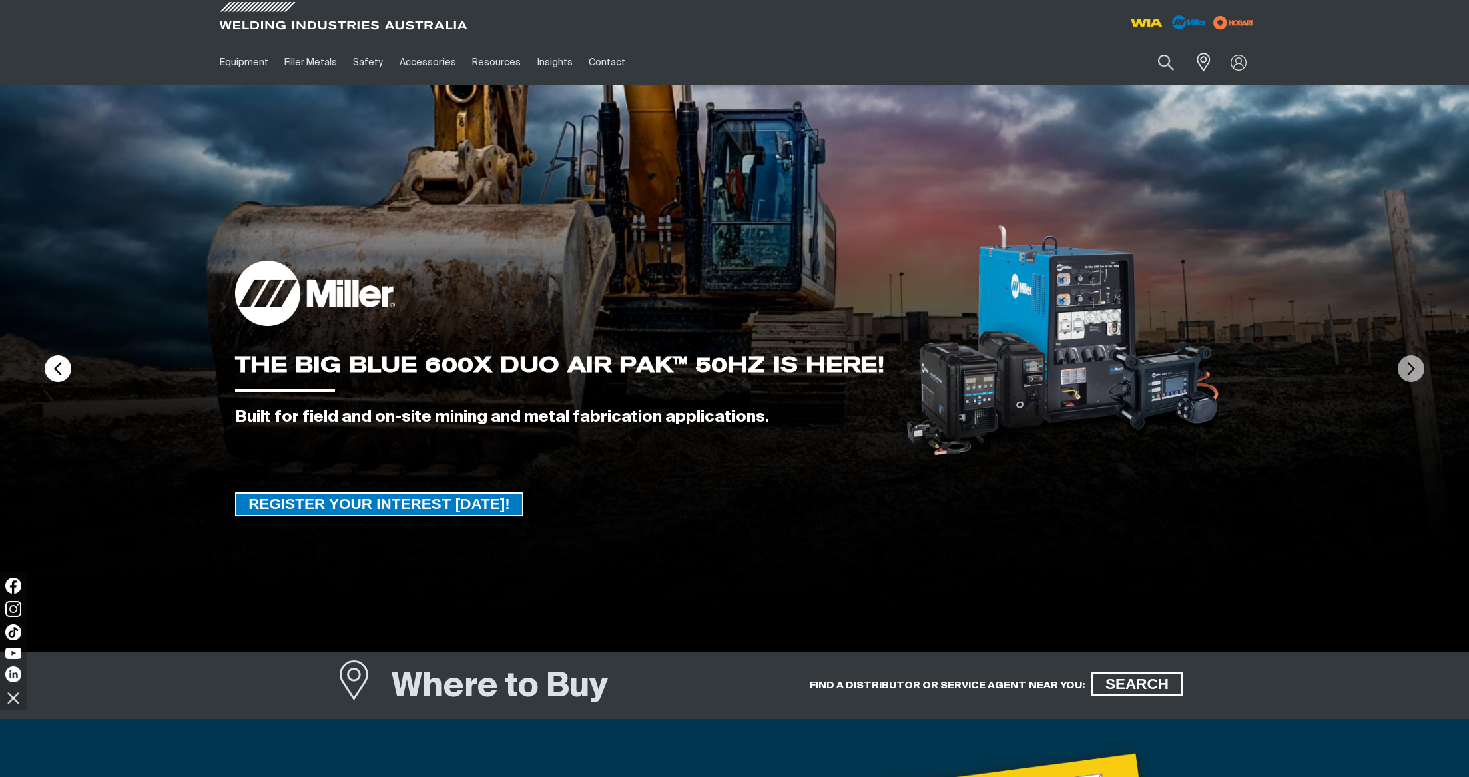
click at [59, 371] on img at bounding box center [58, 369] width 27 height 27
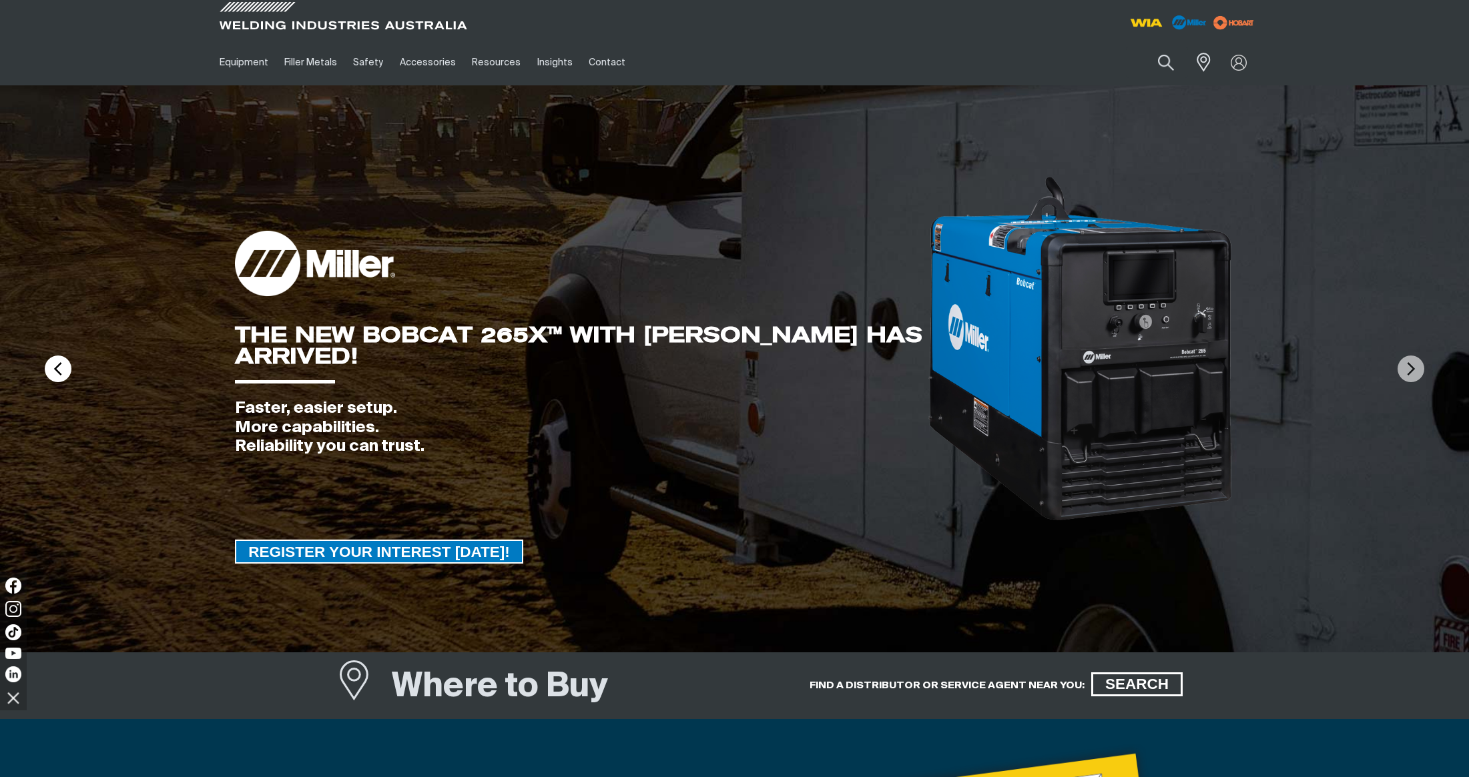
click at [62, 368] on img at bounding box center [58, 369] width 27 height 27
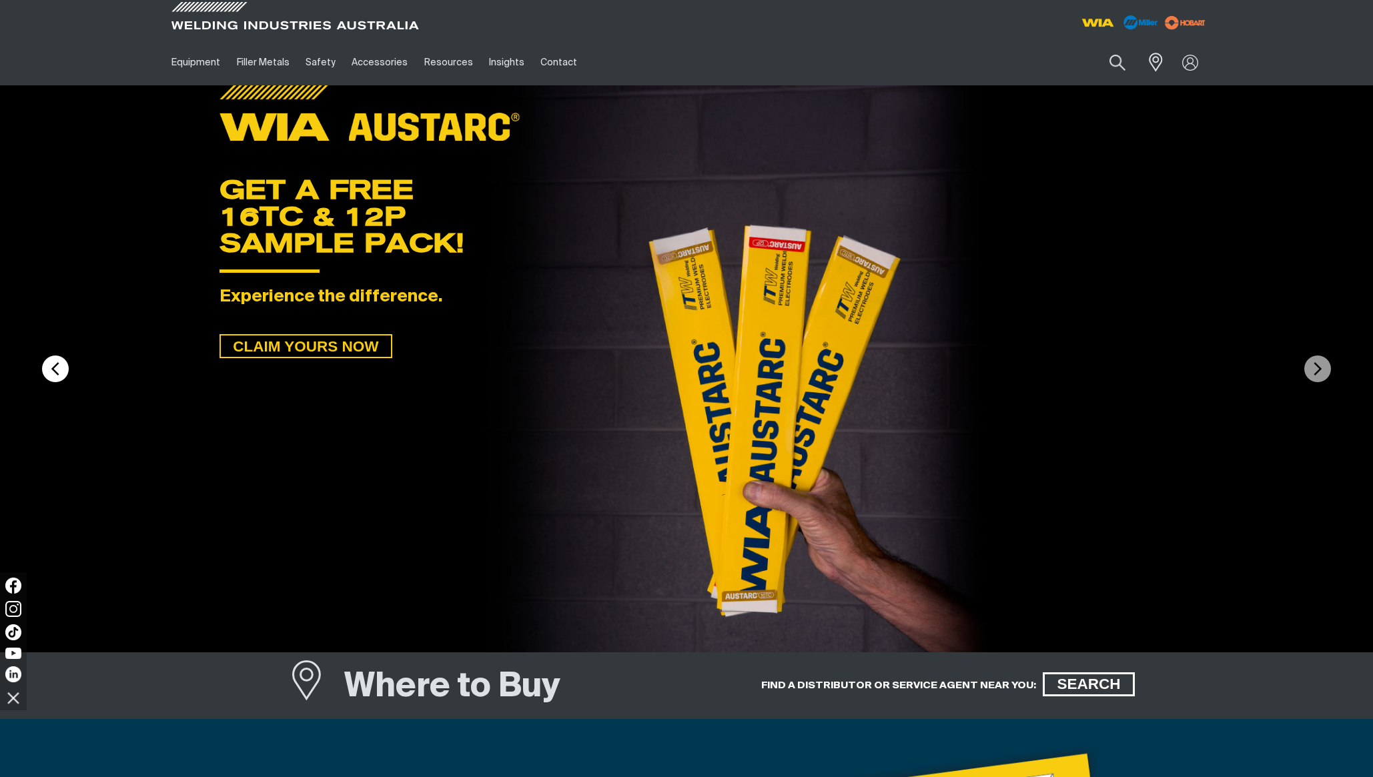
click at [57, 370] on img at bounding box center [55, 369] width 27 height 27
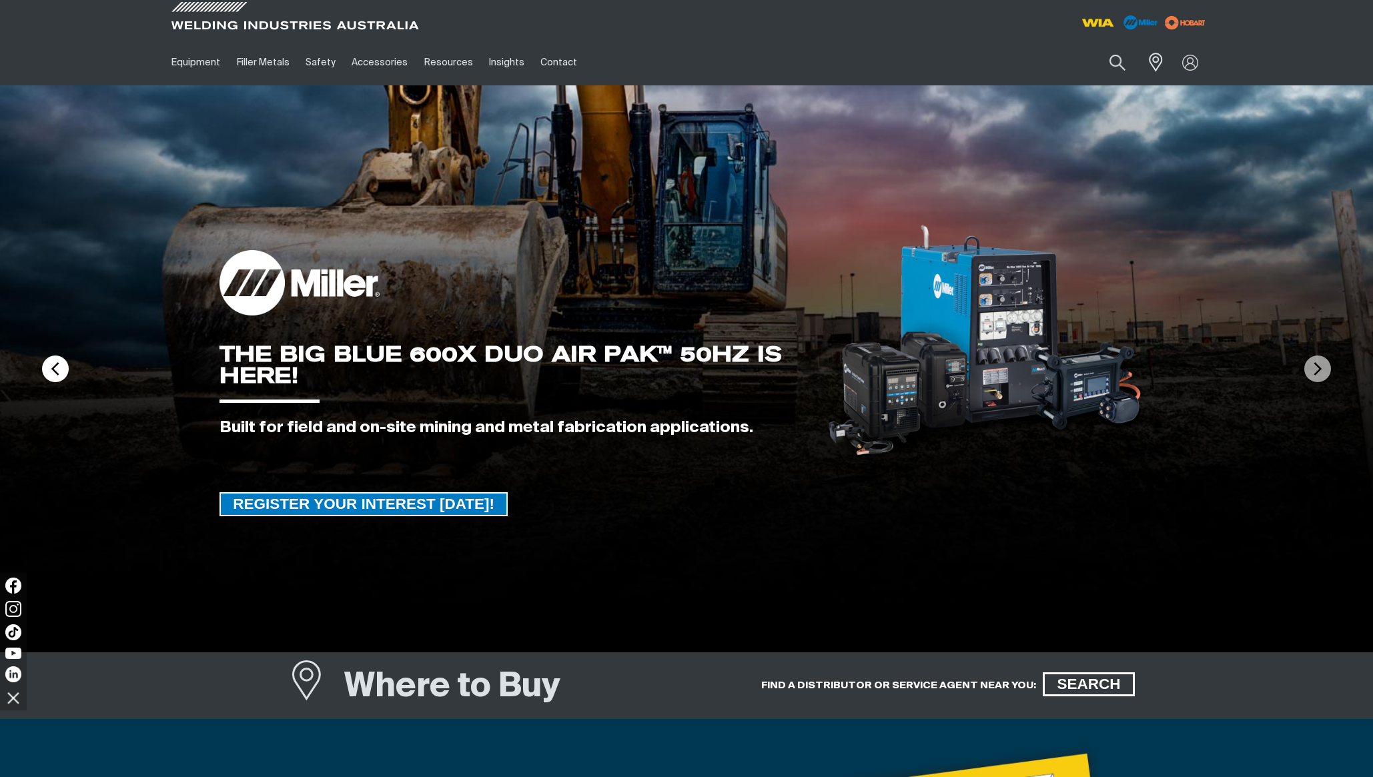
click at [57, 374] on img at bounding box center [55, 369] width 27 height 27
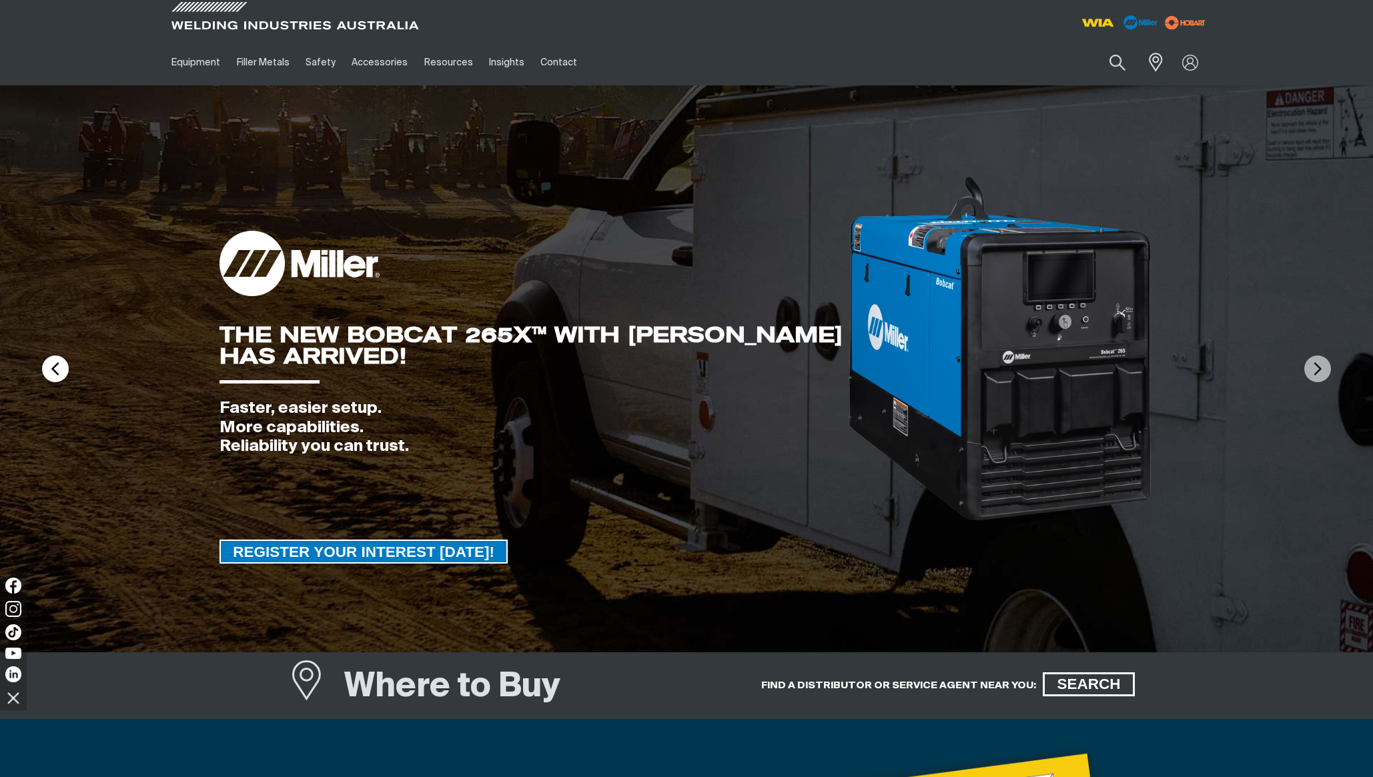
click at [59, 373] on img at bounding box center [55, 369] width 27 height 27
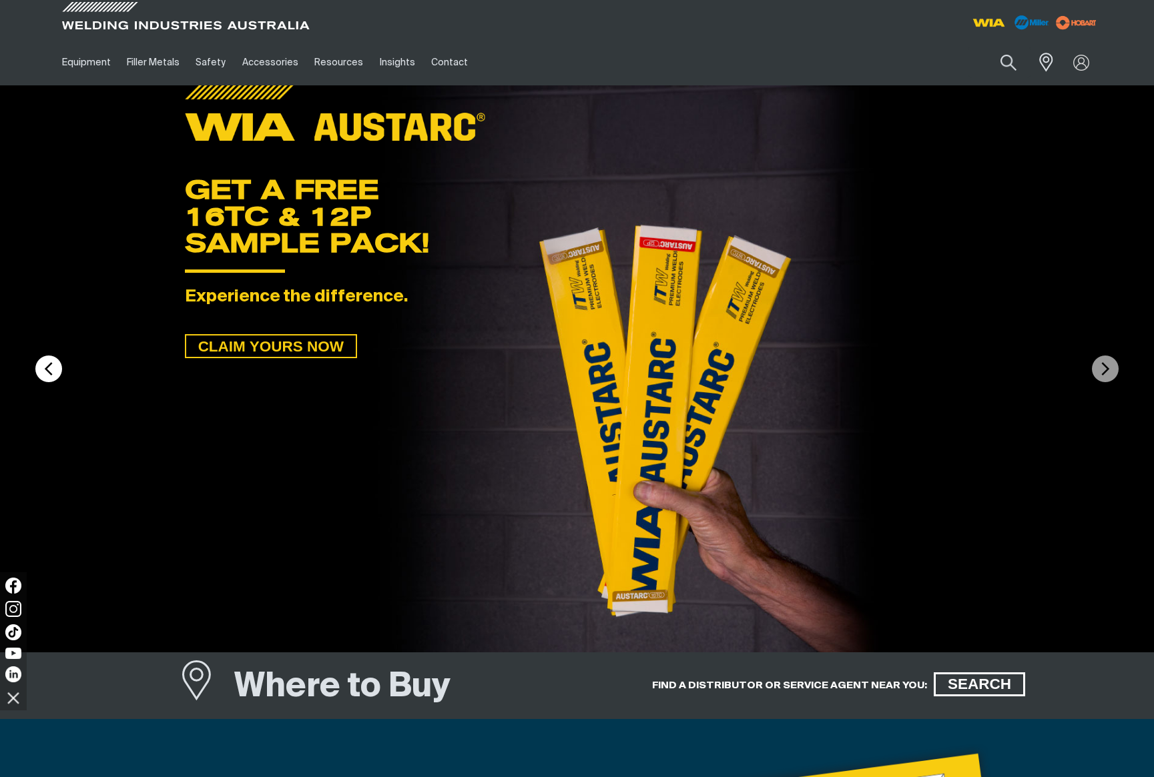
click at [49, 373] on img at bounding box center [48, 369] width 27 height 27
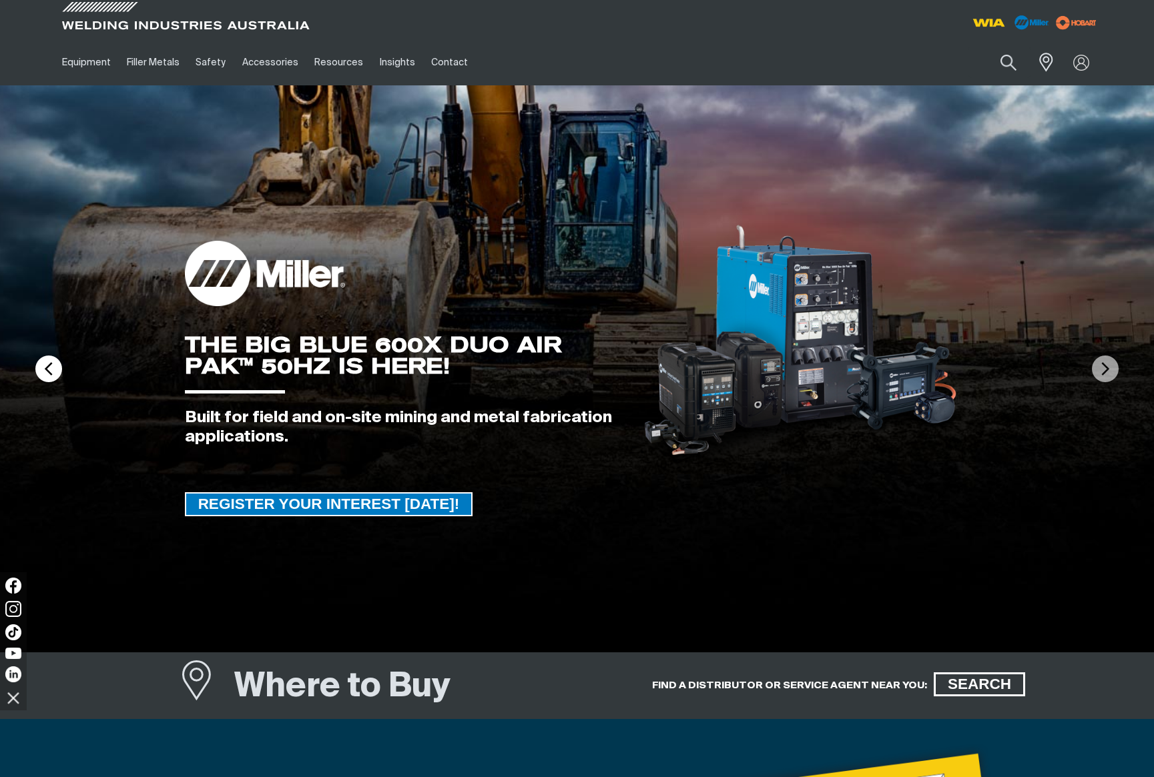
click at [49, 373] on img at bounding box center [48, 369] width 27 height 27
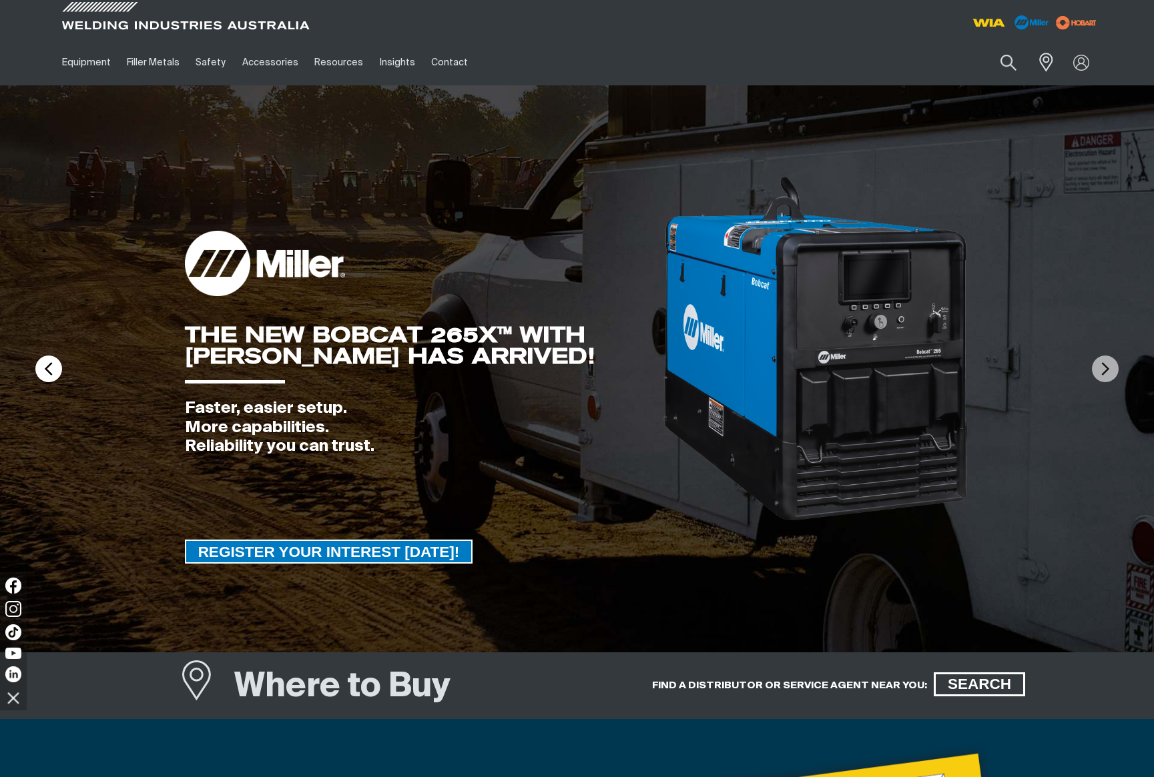
click at [49, 373] on img at bounding box center [48, 369] width 27 height 27
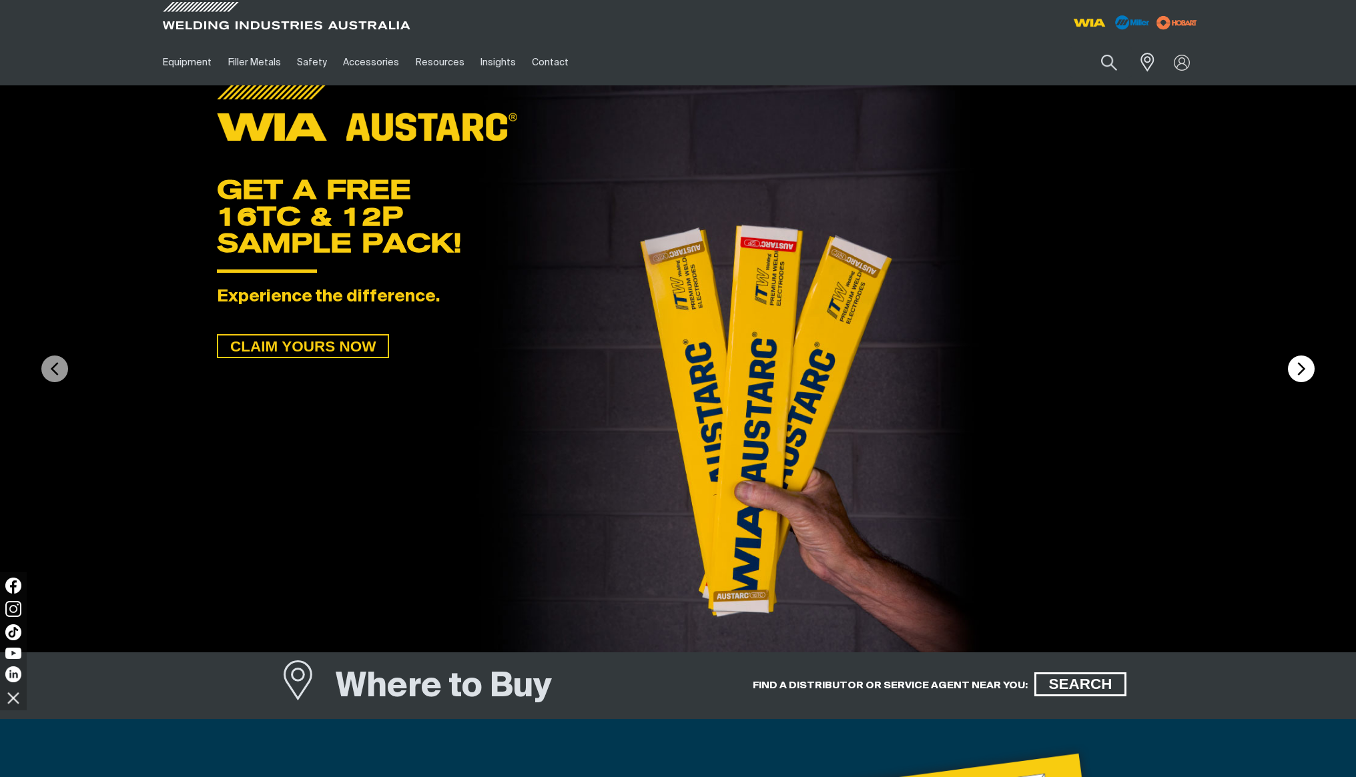
click at [1299, 373] on img at bounding box center [1301, 369] width 27 height 27
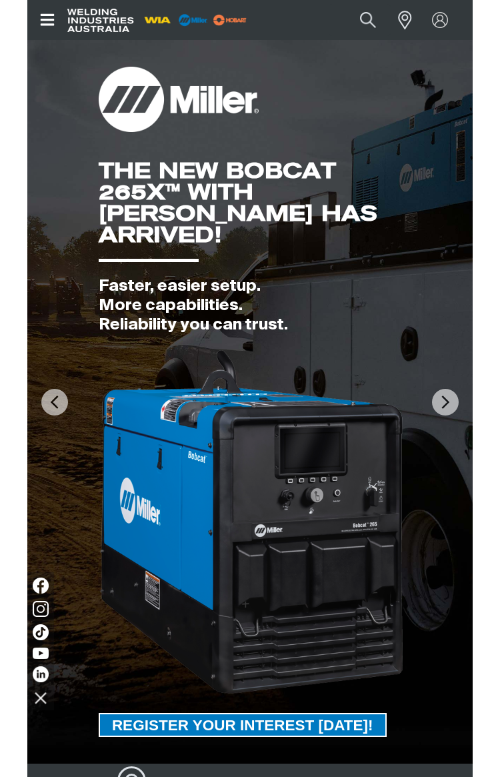
scroll to position [2, 0]
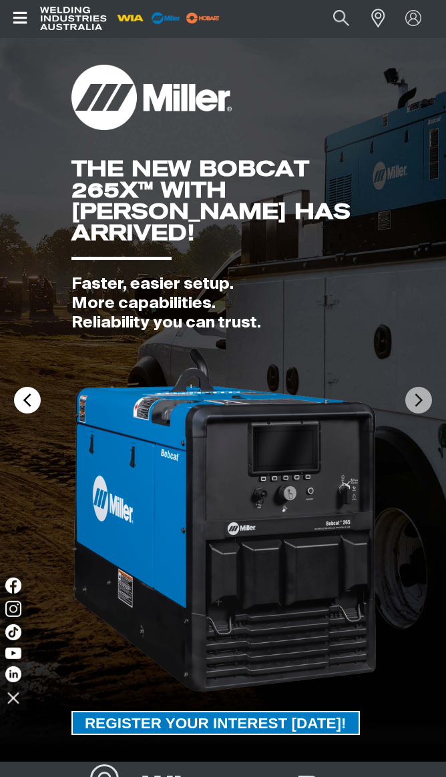
click at [27, 402] on img at bounding box center [27, 400] width 27 height 27
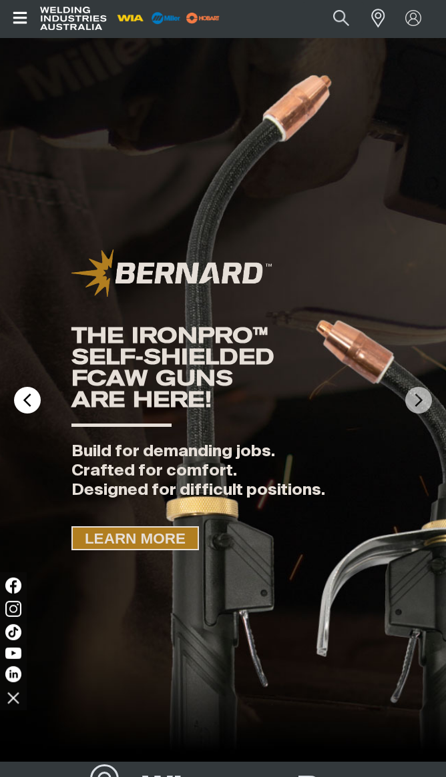
click at [27, 396] on img at bounding box center [27, 400] width 27 height 27
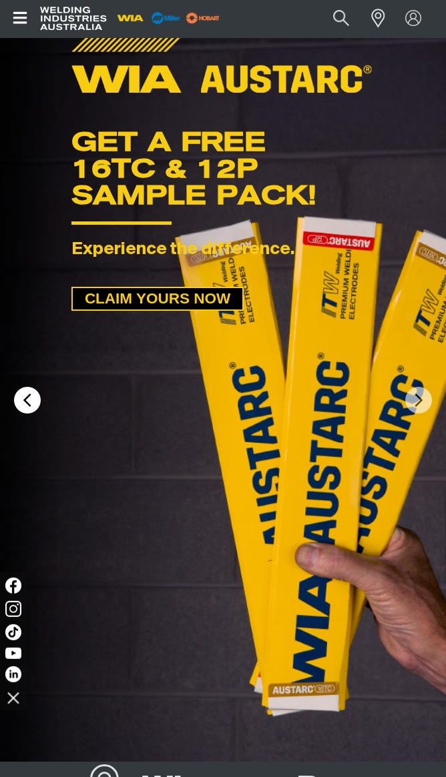
click at [26, 397] on img at bounding box center [27, 400] width 27 height 27
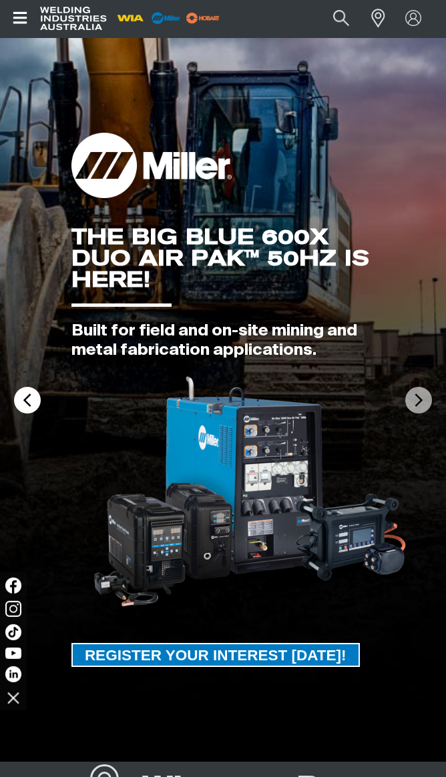
click at [26, 397] on img at bounding box center [27, 400] width 27 height 27
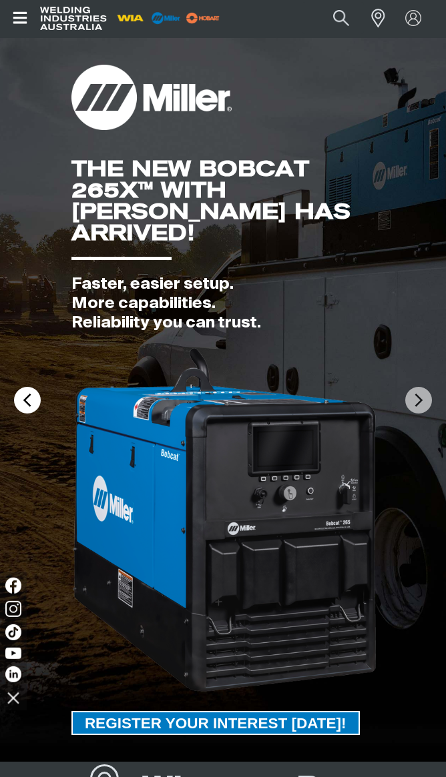
click at [26, 397] on img at bounding box center [27, 400] width 27 height 27
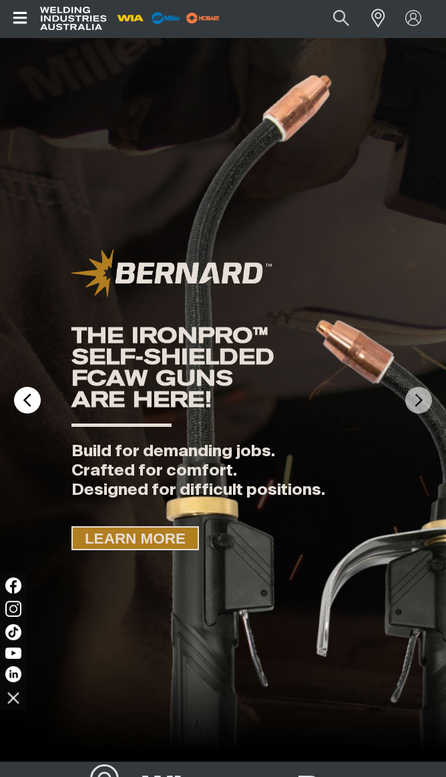
click at [26, 397] on img at bounding box center [27, 400] width 27 height 27
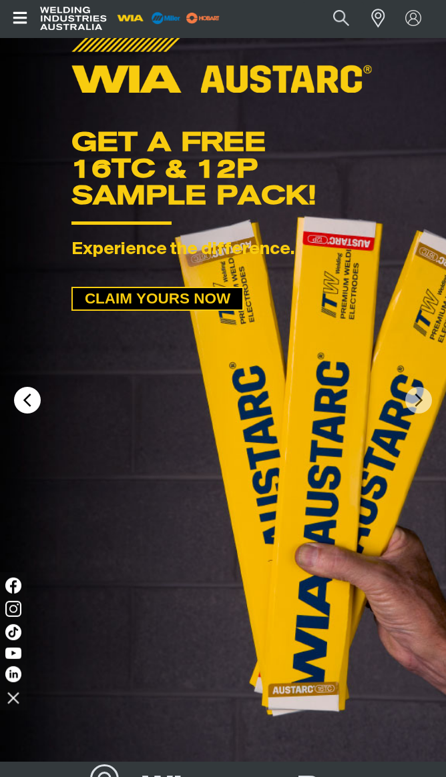
click at [26, 397] on img at bounding box center [27, 400] width 27 height 27
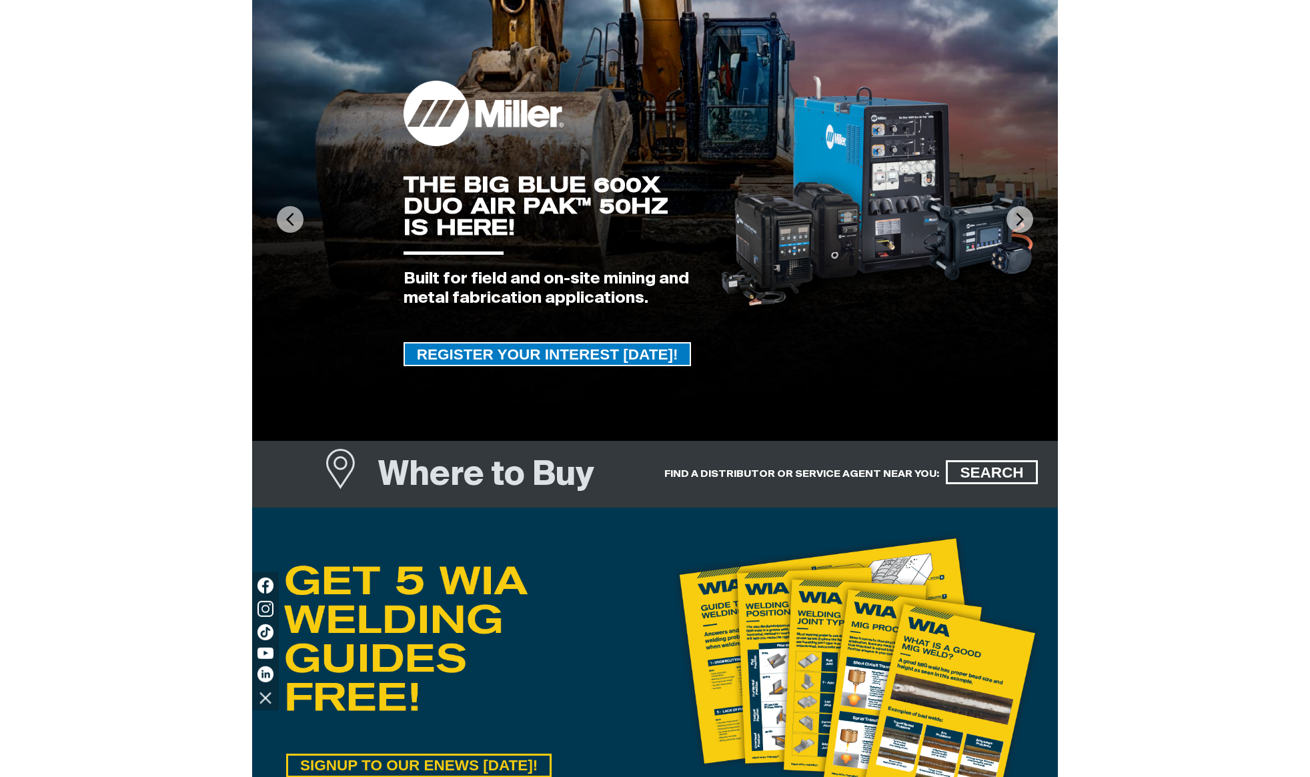
scroll to position [82, 0]
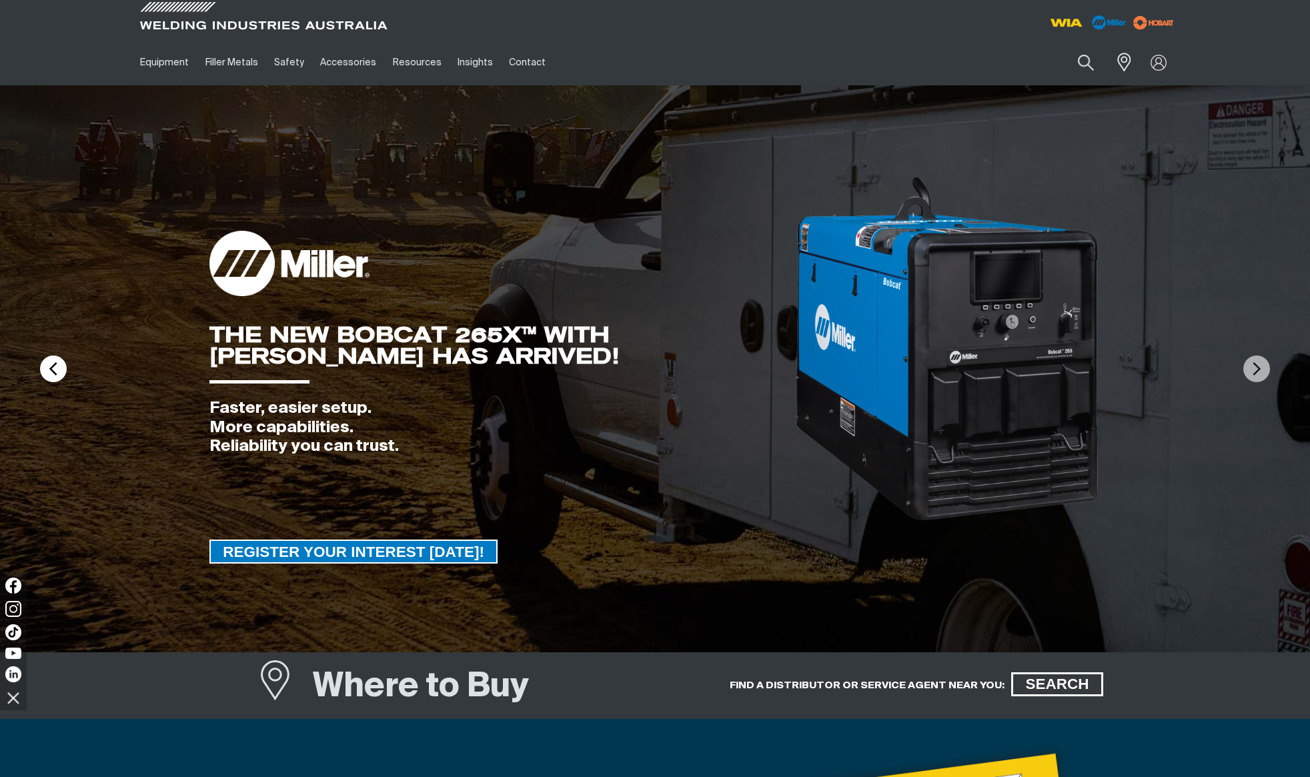
click at [55, 370] on img at bounding box center [53, 369] width 27 height 27
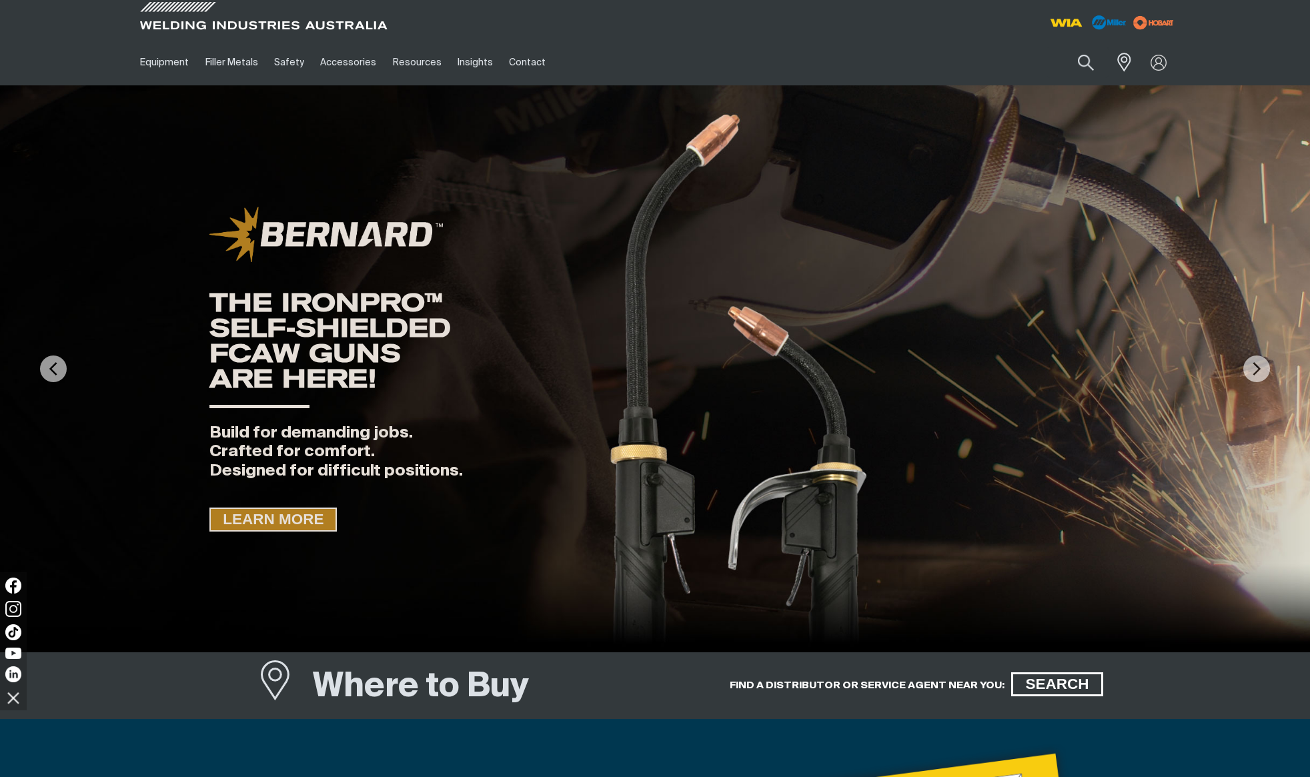
drag, startPoint x: 1296, startPoint y: 477, endPoint x: 1305, endPoint y: 478, distance: 9.4
click at [1296, 477] on img at bounding box center [655, 368] width 1310 height 567
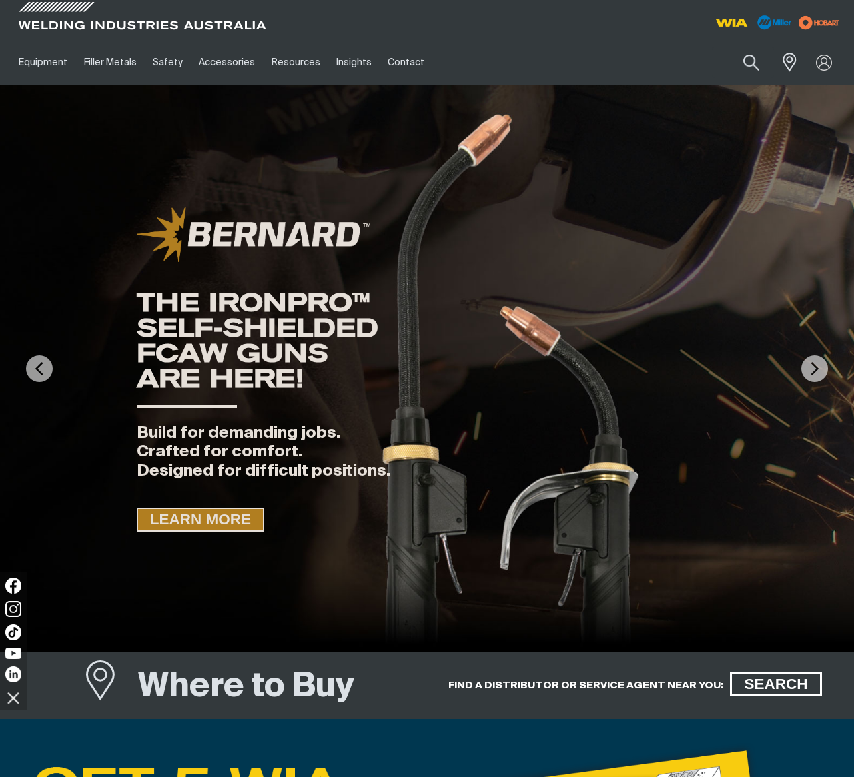
click at [762, 473] on img at bounding box center [427, 368] width 854 height 567
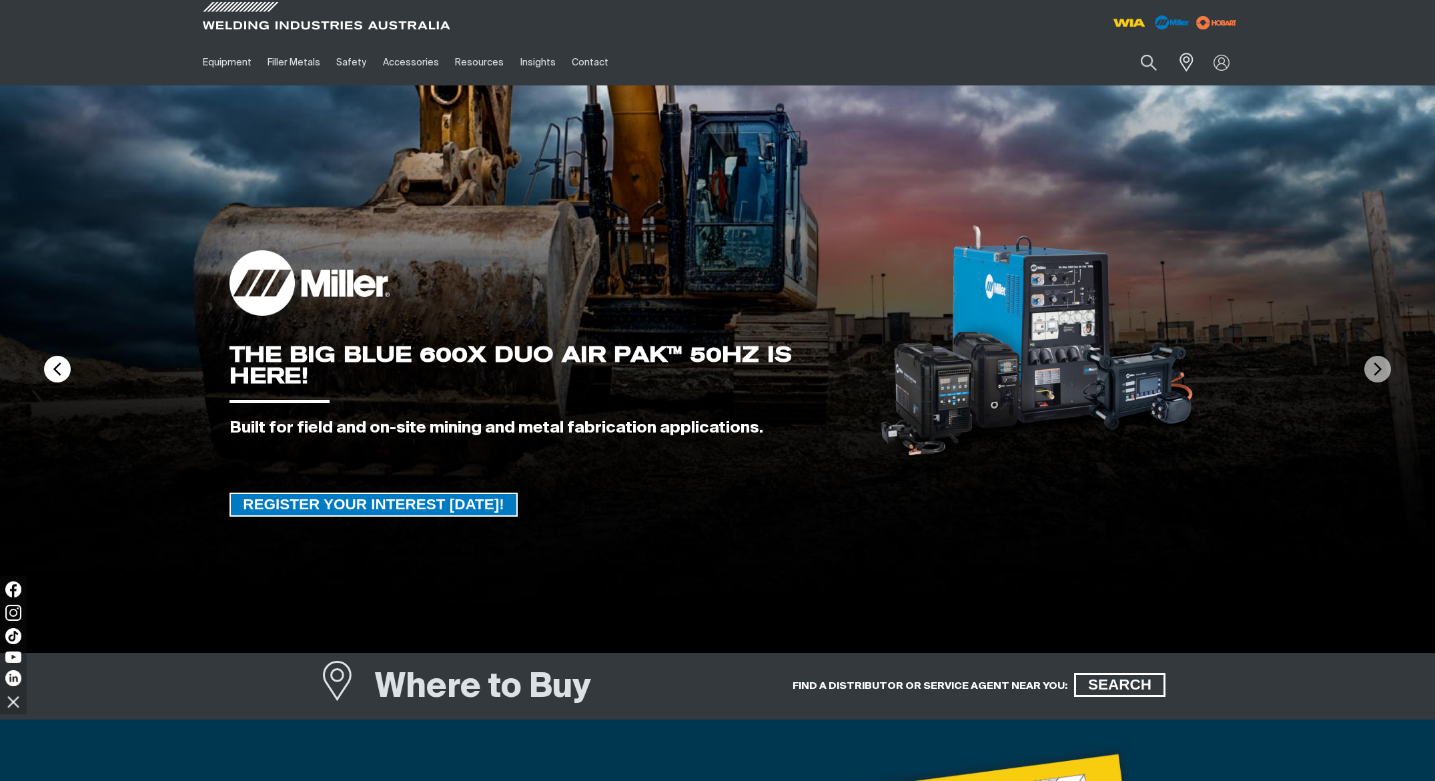
click at [57, 368] on img at bounding box center [57, 369] width 27 height 27
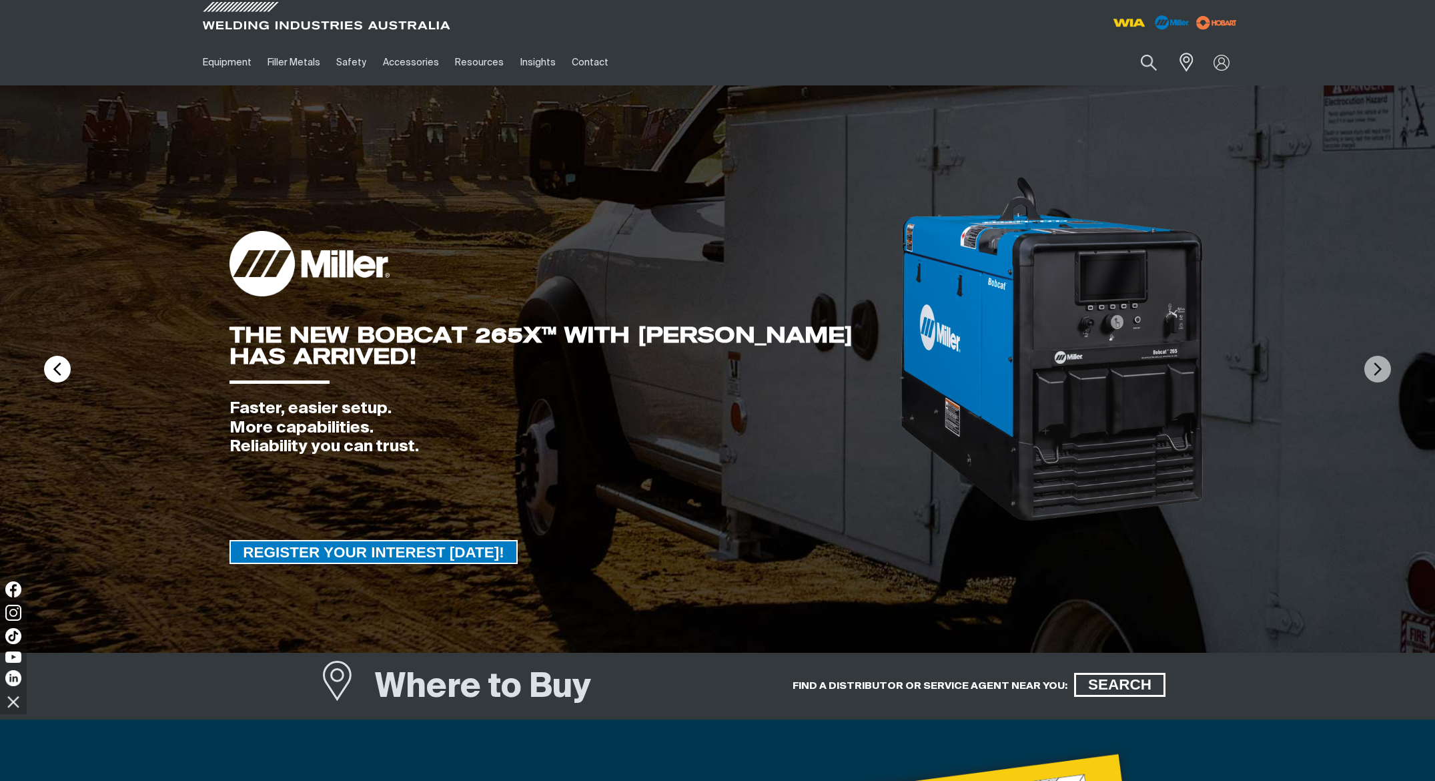
click at [57, 370] on img at bounding box center [57, 369] width 27 height 27
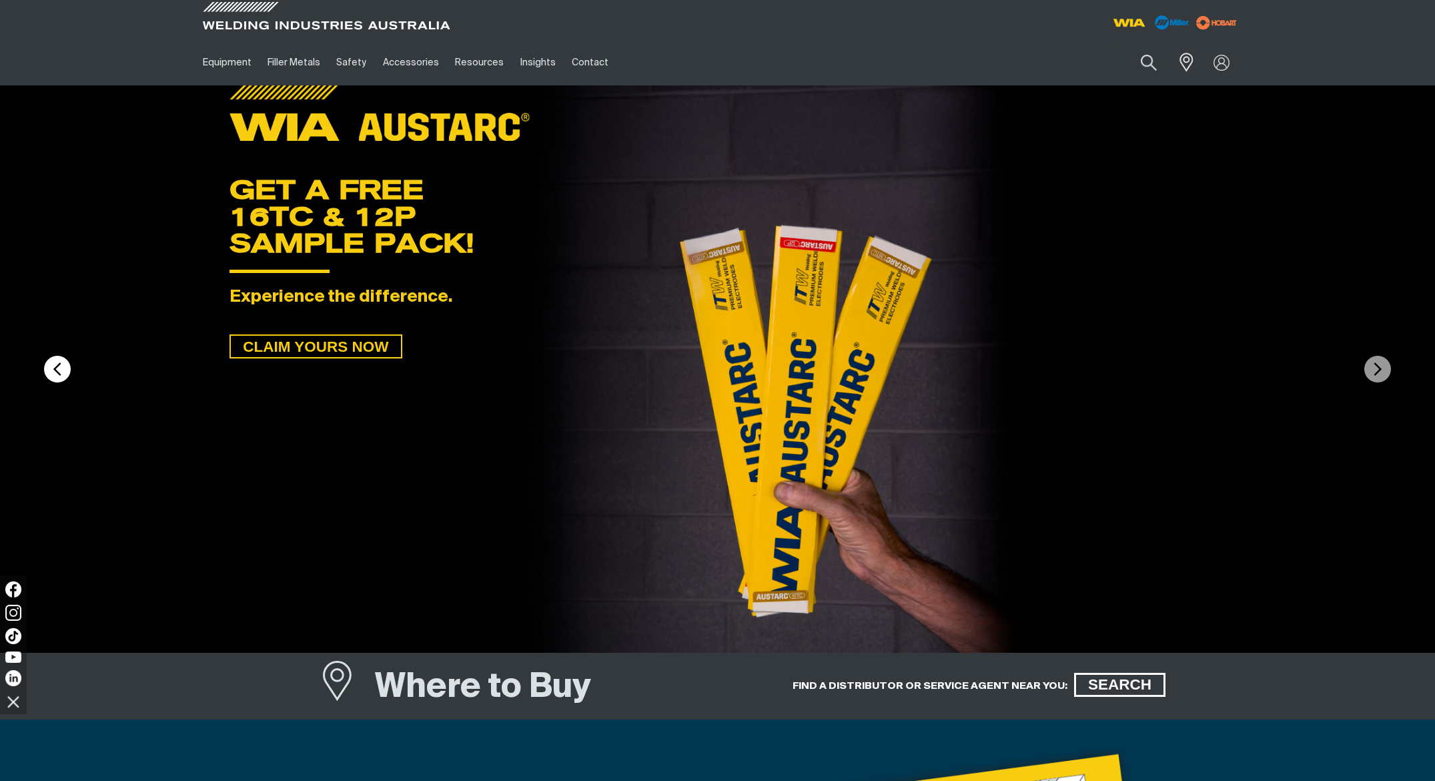
click at [52, 372] on img at bounding box center [57, 369] width 27 height 27
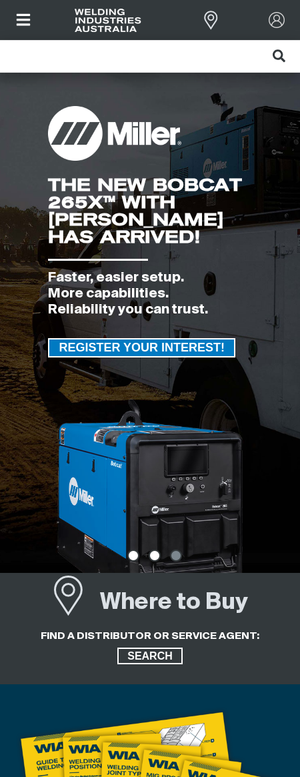
click at [154, 557] on img at bounding box center [155, 556] width 12 height 12
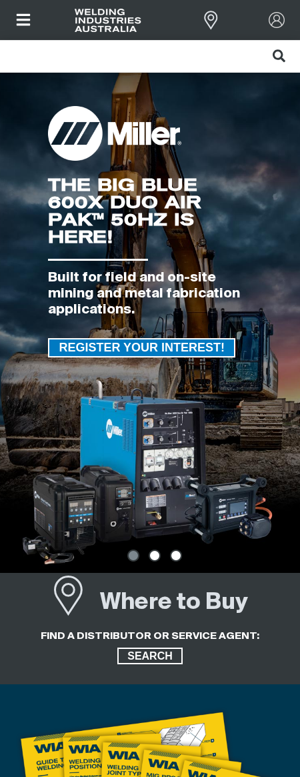
click at [176, 558] on img at bounding box center [176, 556] width 12 height 12
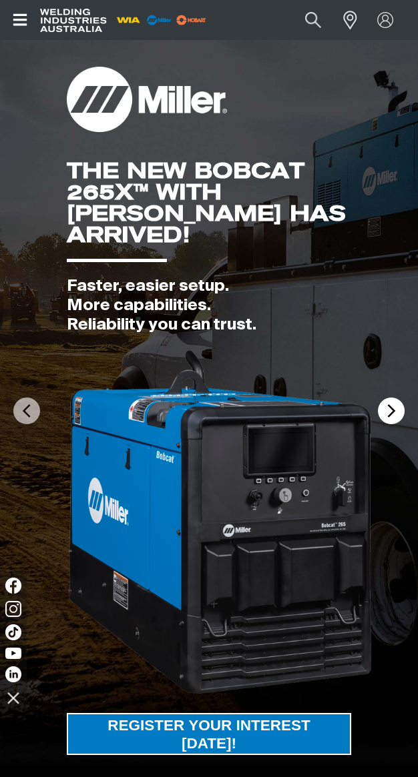
click at [391, 412] on img at bounding box center [391, 411] width 27 height 27
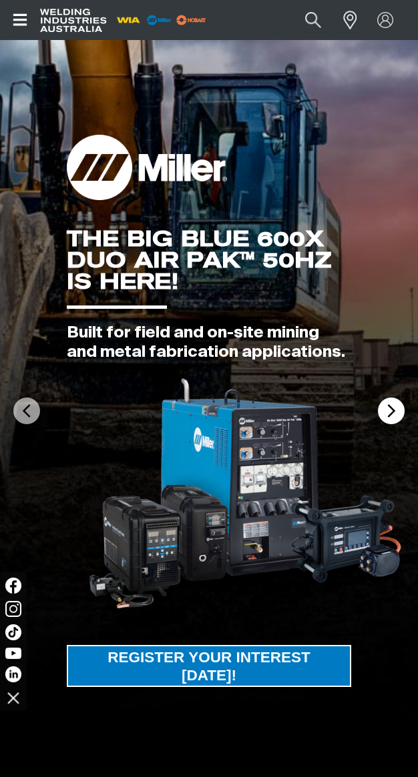
click at [391, 412] on img at bounding box center [391, 411] width 27 height 27
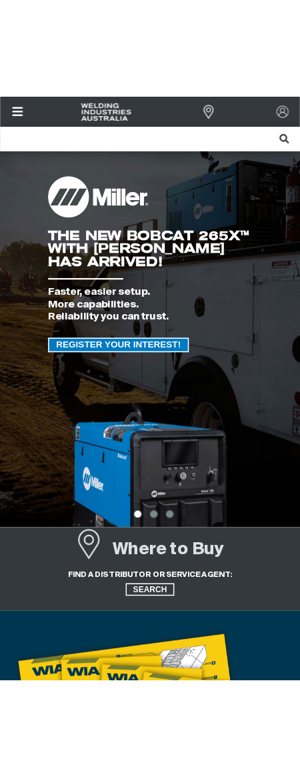
scroll to position [1, 0]
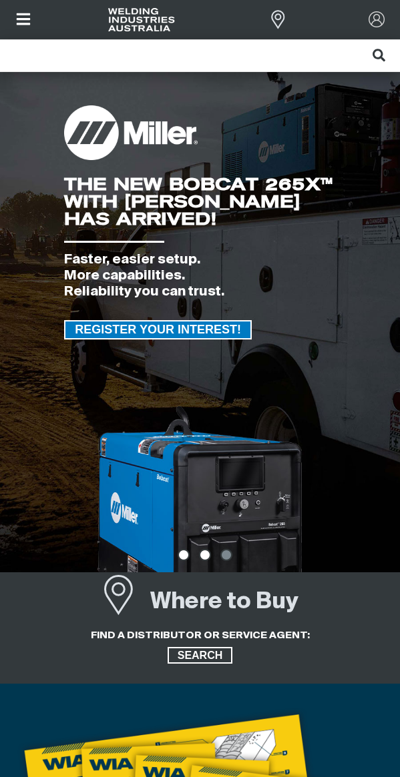
click at [206, 555] on img at bounding box center [205, 555] width 12 height 12
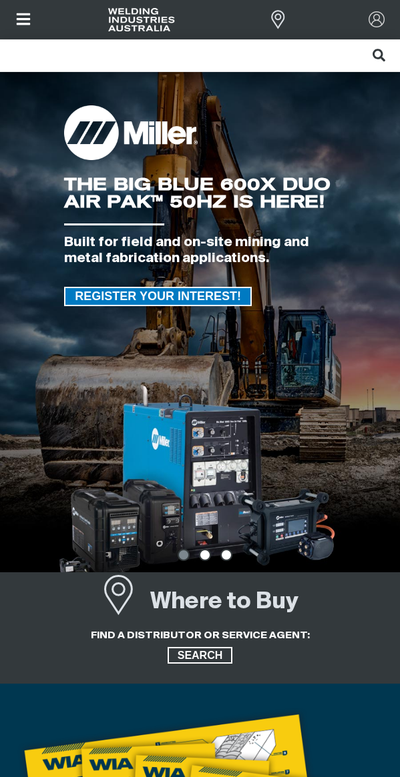
click at [224, 555] on img at bounding box center [226, 555] width 12 height 12
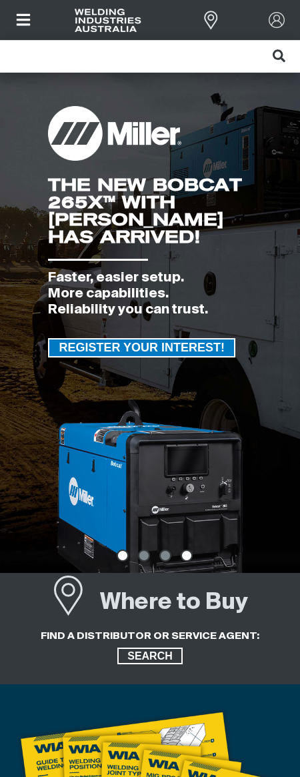
click at [187, 558] on img at bounding box center [187, 556] width 12 height 12
click at [189, 557] on img at bounding box center [187, 556] width 12 height 12
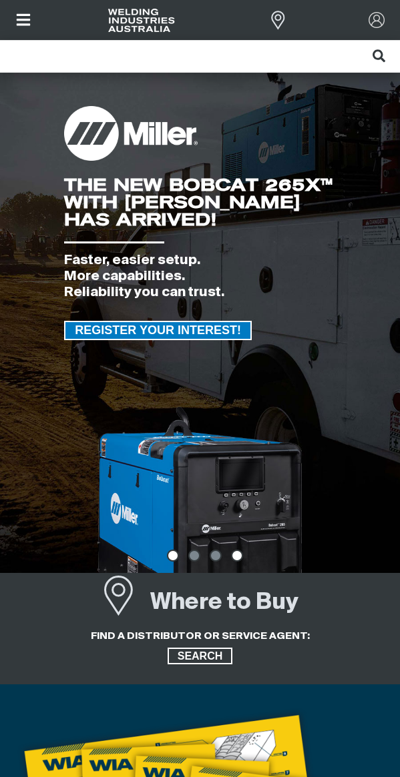
click at [237, 557] on img at bounding box center [237, 556] width 12 height 12
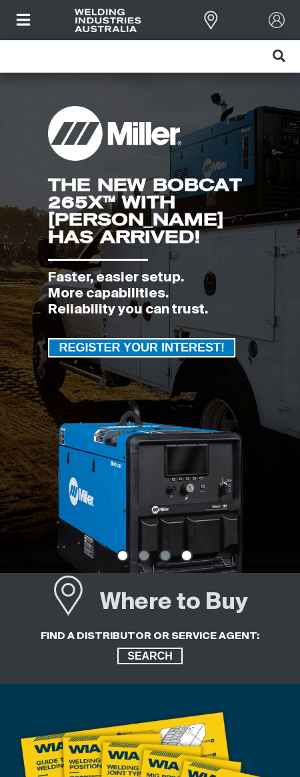
click at [189, 558] on img at bounding box center [187, 556] width 12 height 12
click at [187, 558] on img at bounding box center [187, 556] width 12 height 12
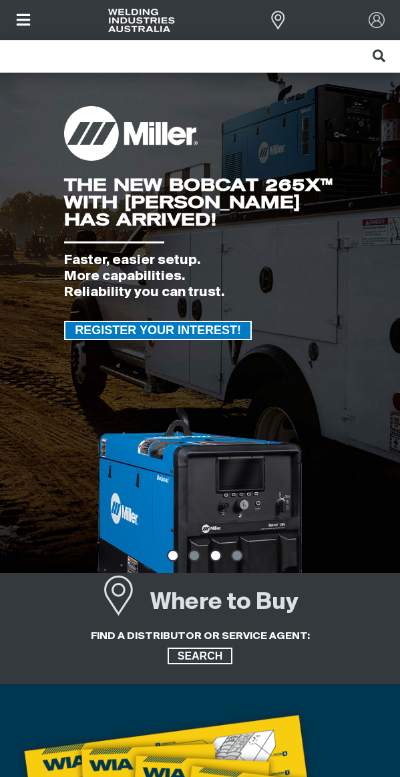
click at [215, 557] on img at bounding box center [216, 556] width 12 height 12
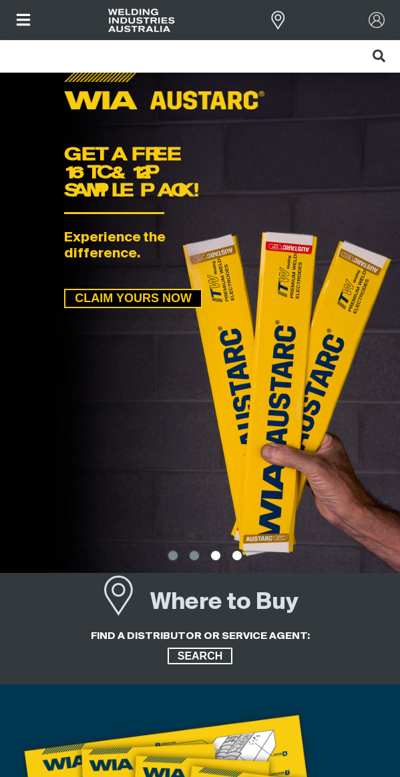
click at [237, 557] on img at bounding box center [237, 556] width 12 height 12
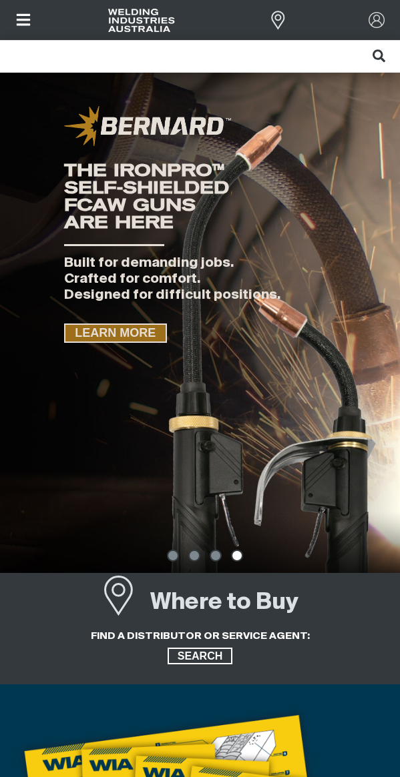
click at [133, 336] on span "LEARN MORE" at bounding box center [115, 333] width 100 height 19
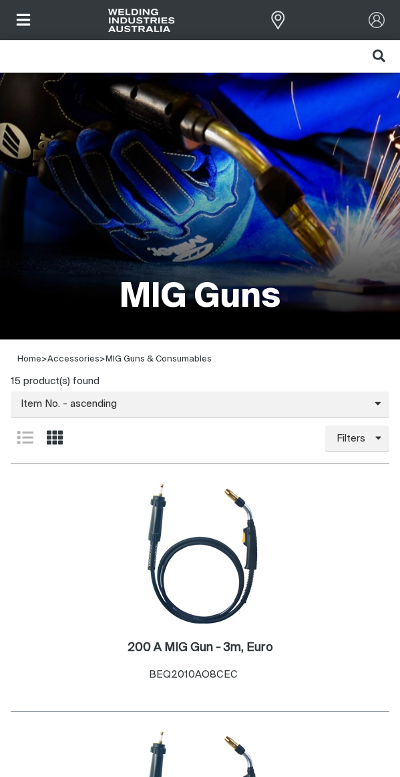
click at [359, 445] on span "Filters" at bounding box center [350, 439] width 29 height 20
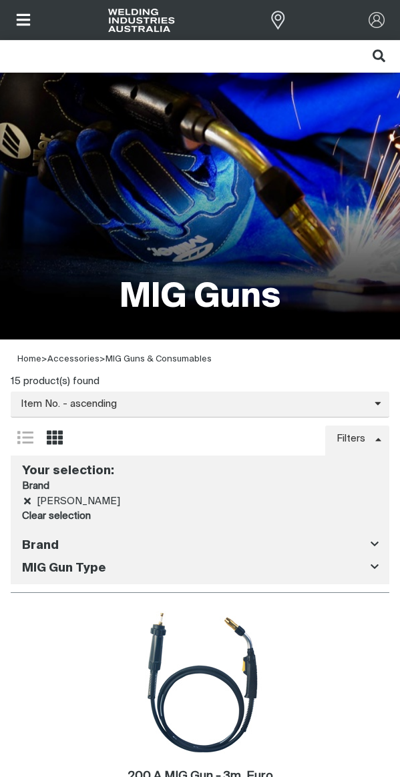
click at [359, 444] on span "Filters" at bounding box center [350, 439] width 29 height 20
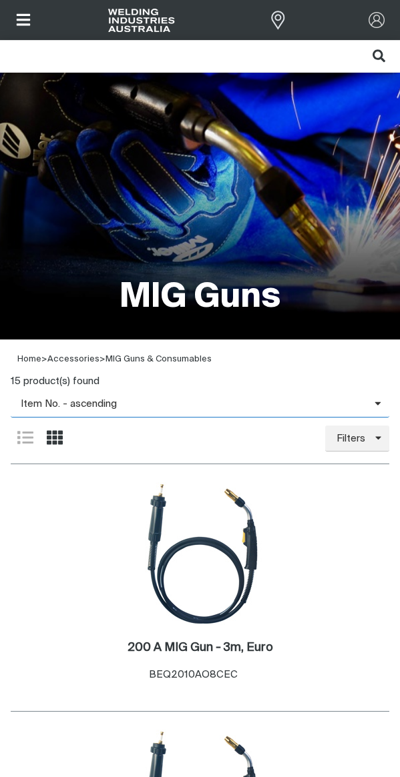
click at [113, 406] on span "Item No. - ascending" at bounding box center [193, 404] width 364 height 15
